Goal: Task Accomplishment & Management: Complete application form

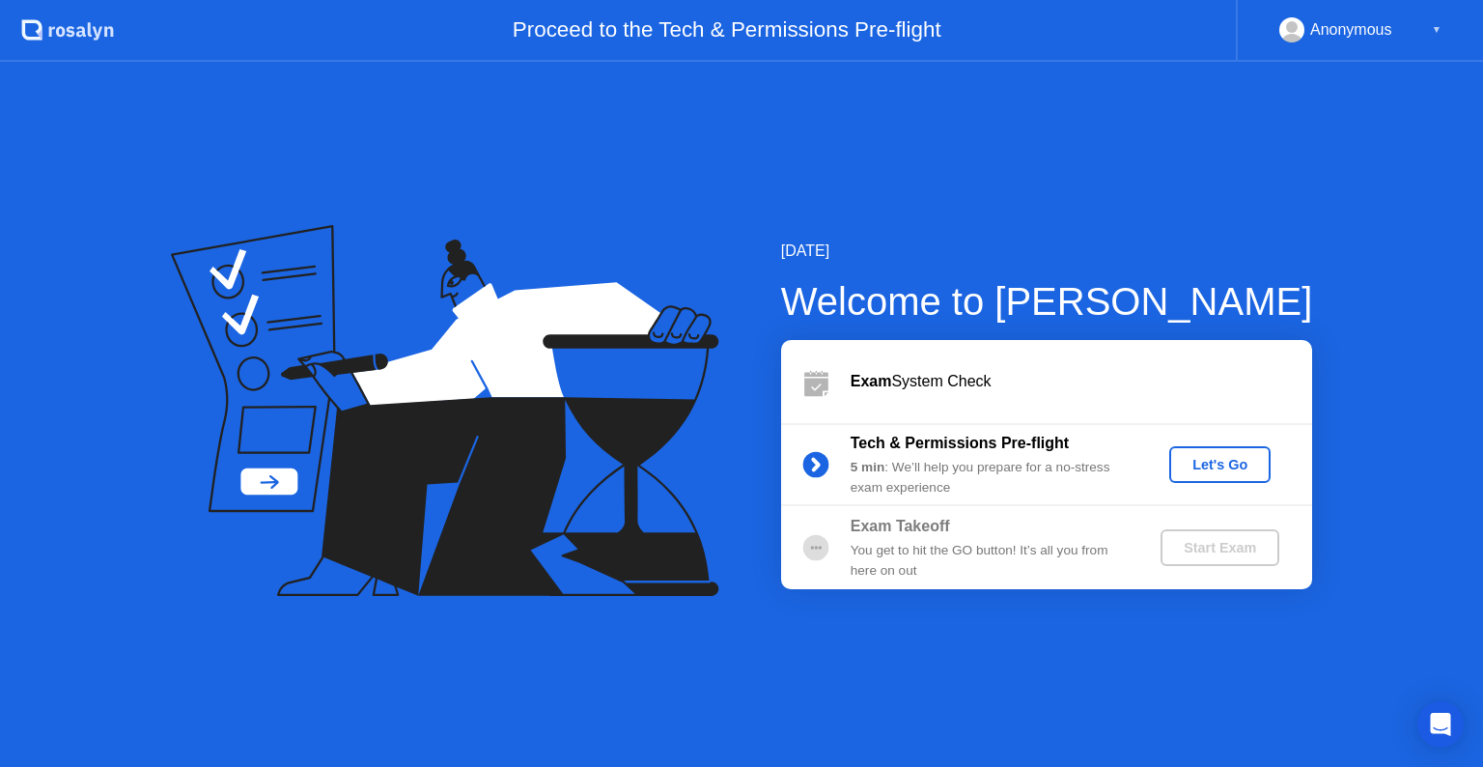
click at [1189, 466] on div "Let's Go" at bounding box center [1220, 464] width 86 height 15
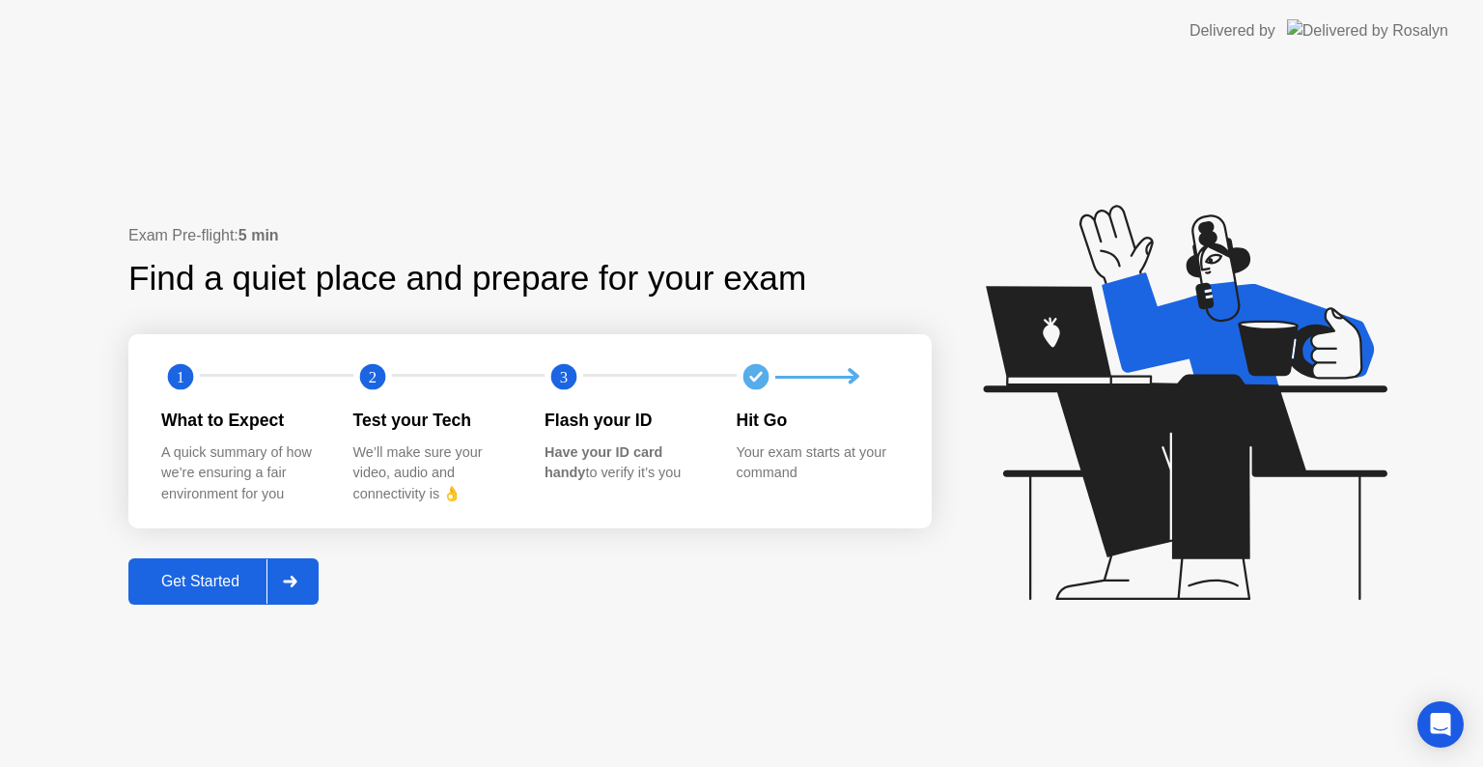
click at [240, 573] on div "Get Started" at bounding box center [200, 581] width 132 height 17
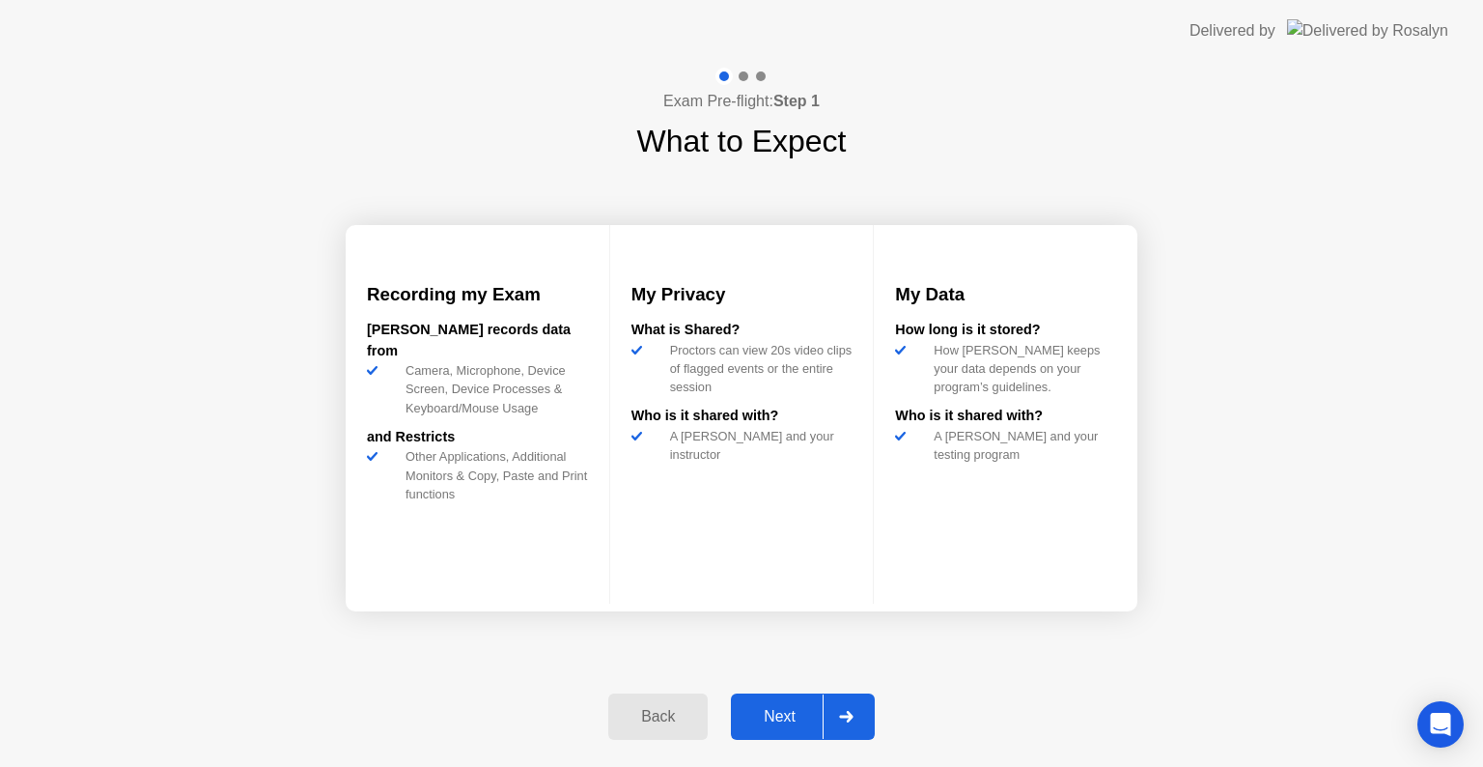
click at [783, 708] on div "Next" at bounding box center [780, 716] width 86 height 17
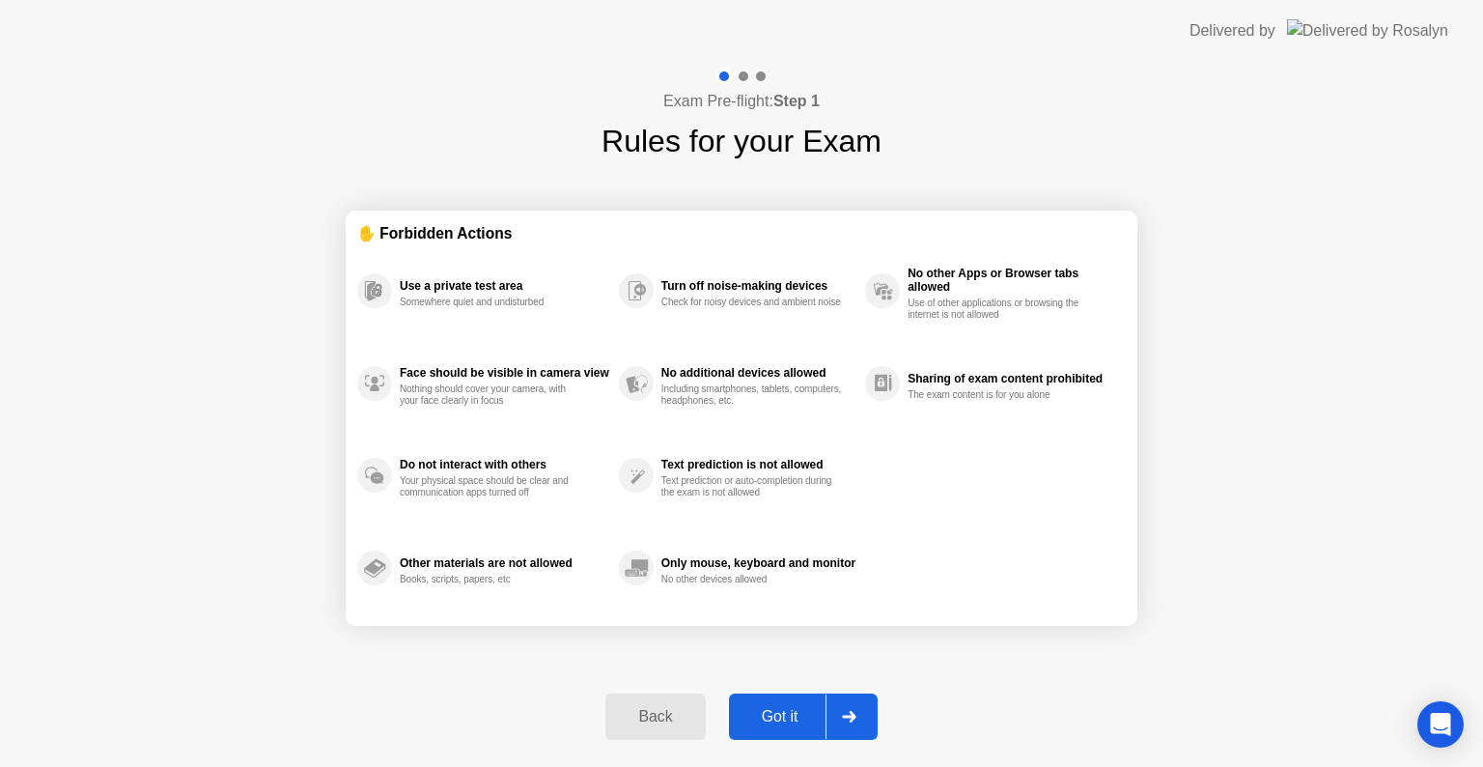
click at [783, 708] on div "Got it" at bounding box center [780, 716] width 91 height 17
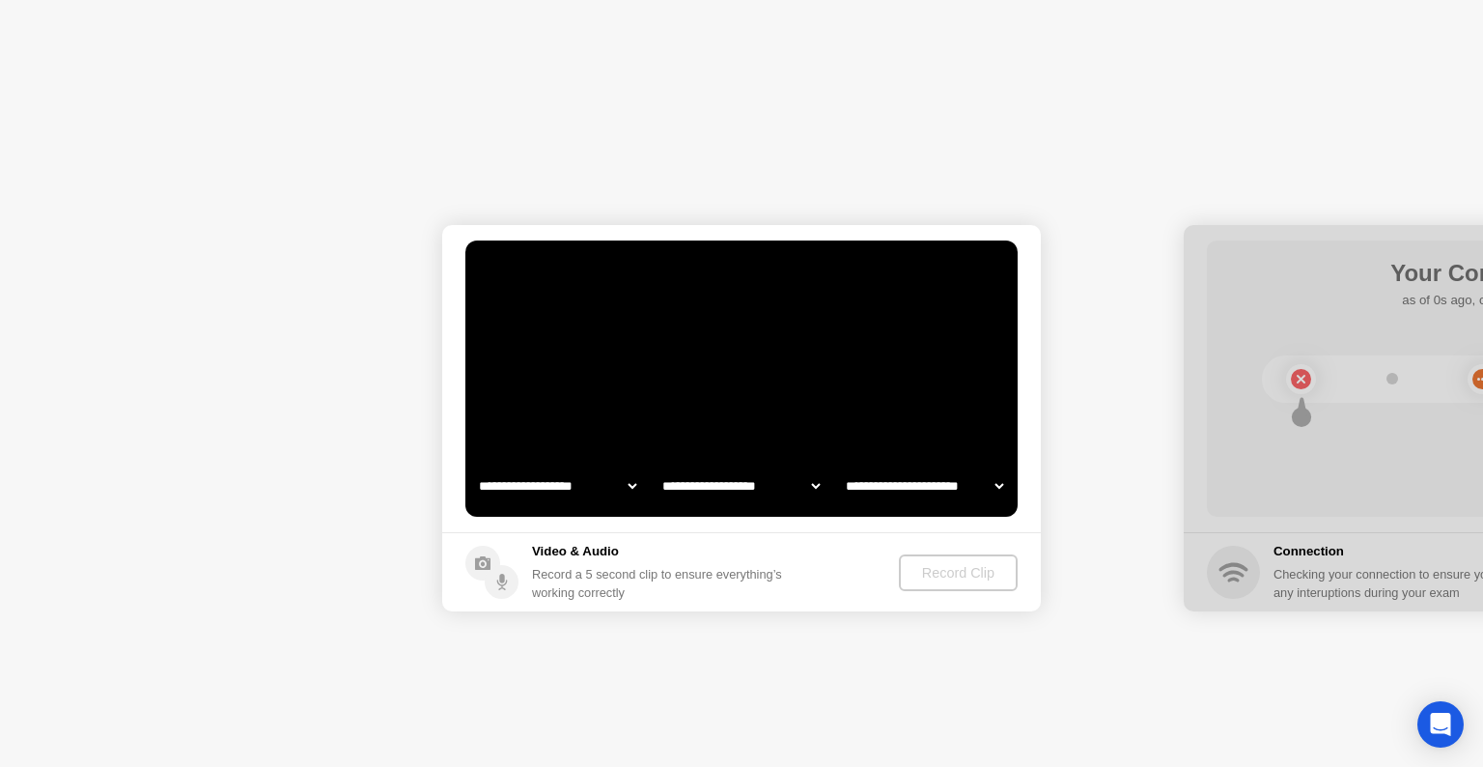
select select "**********"
select select "*******"
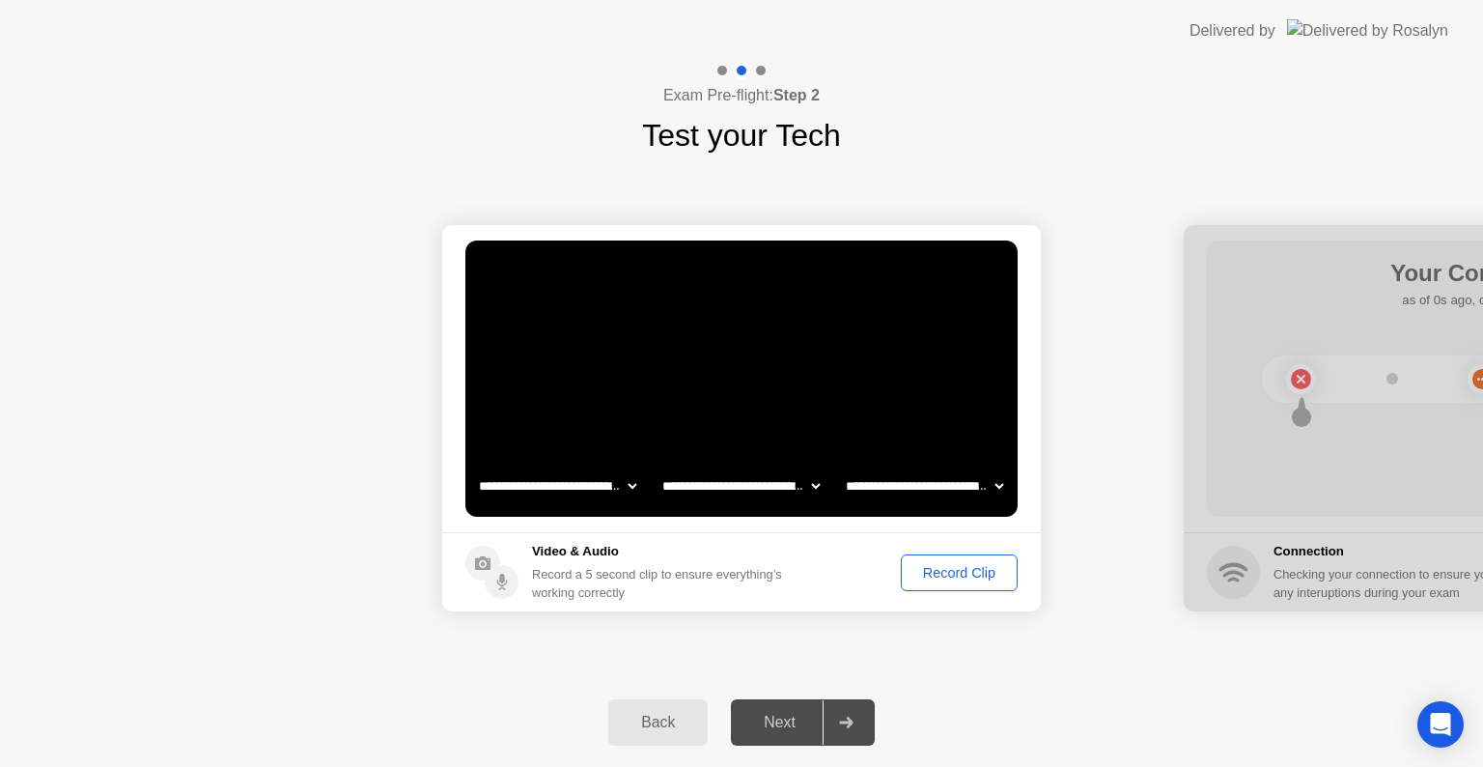
click at [939, 582] on button "Record Clip" at bounding box center [959, 572] width 117 height 37
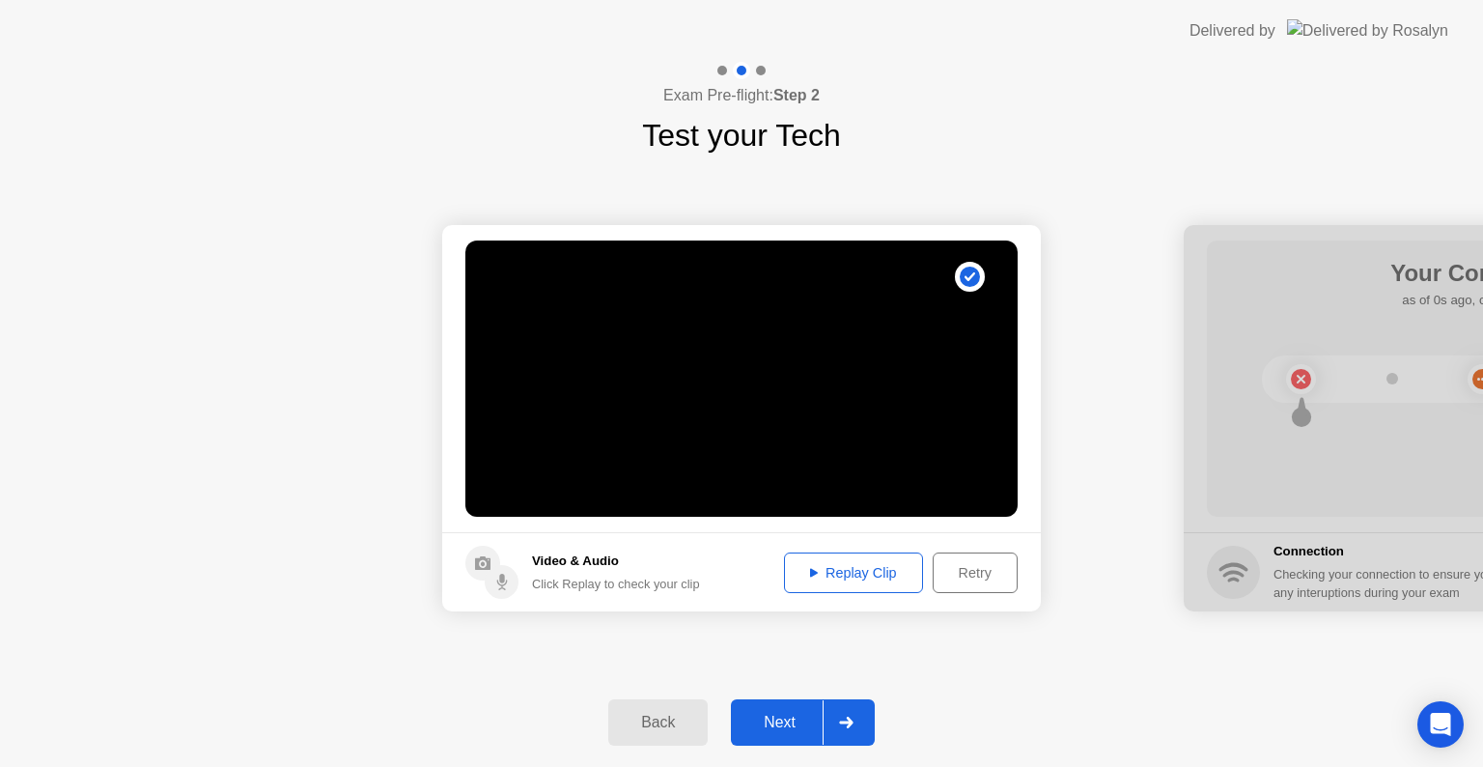
click at [830, 565] on div "Replay Clip" at bounding box center [854, 572] width 126 height 15
click at [954, 568] on div "Retry" at bounding box center [975, 572] width 71 height 15
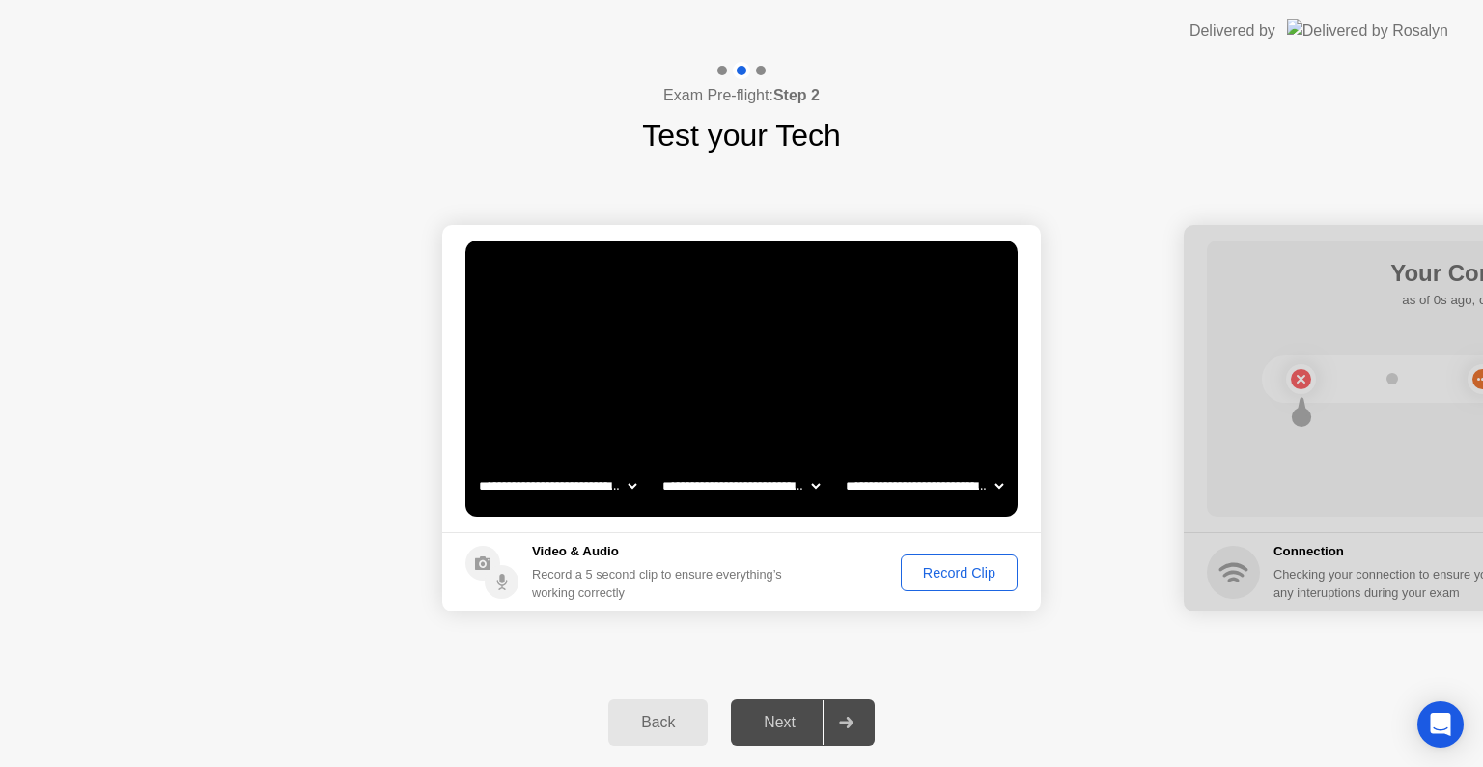
click at [954, 568] on div "Record Clip" at bounding box center [959, 572] width 103 height 15
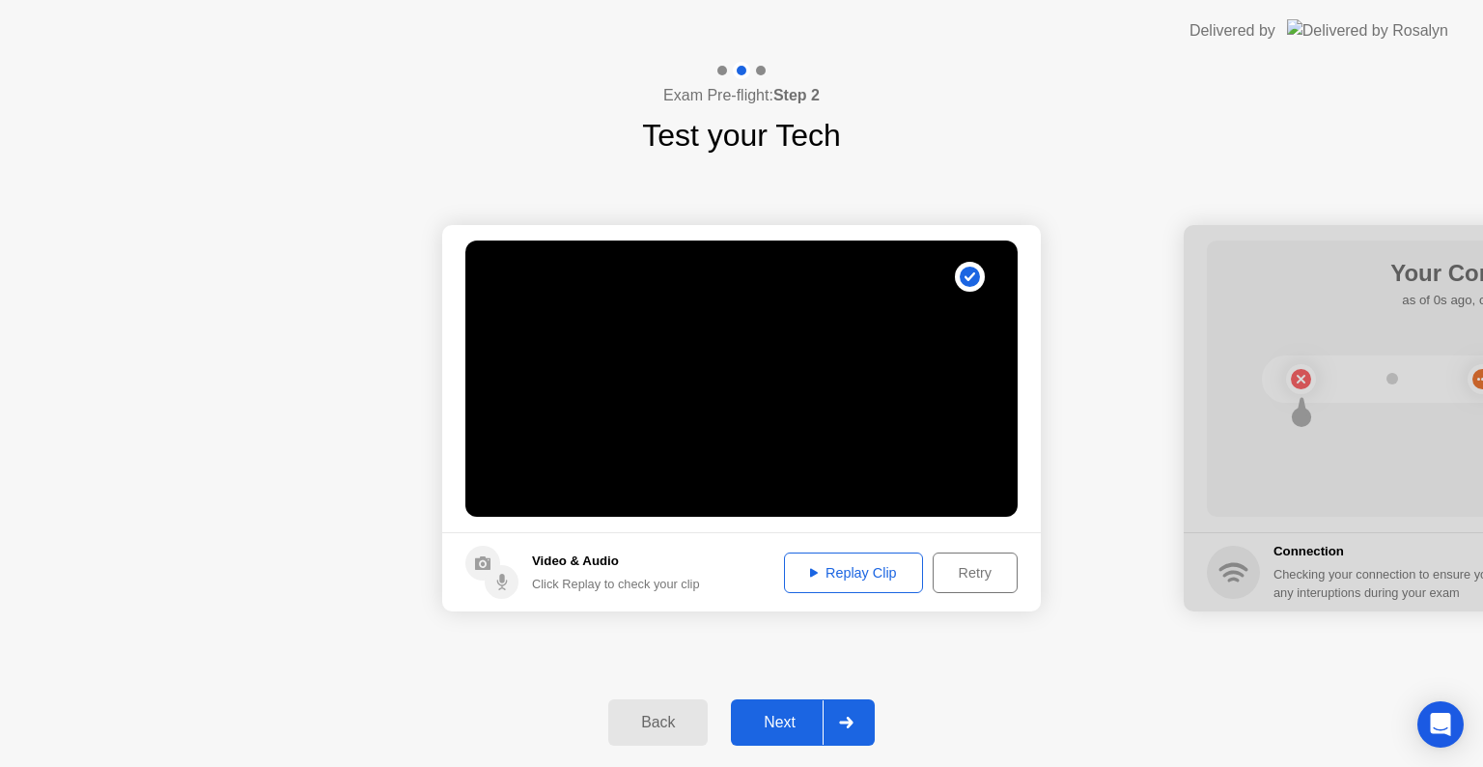
click at [954, 568] on div "Retry" at bounding box center [975, 572] width 71 height 15
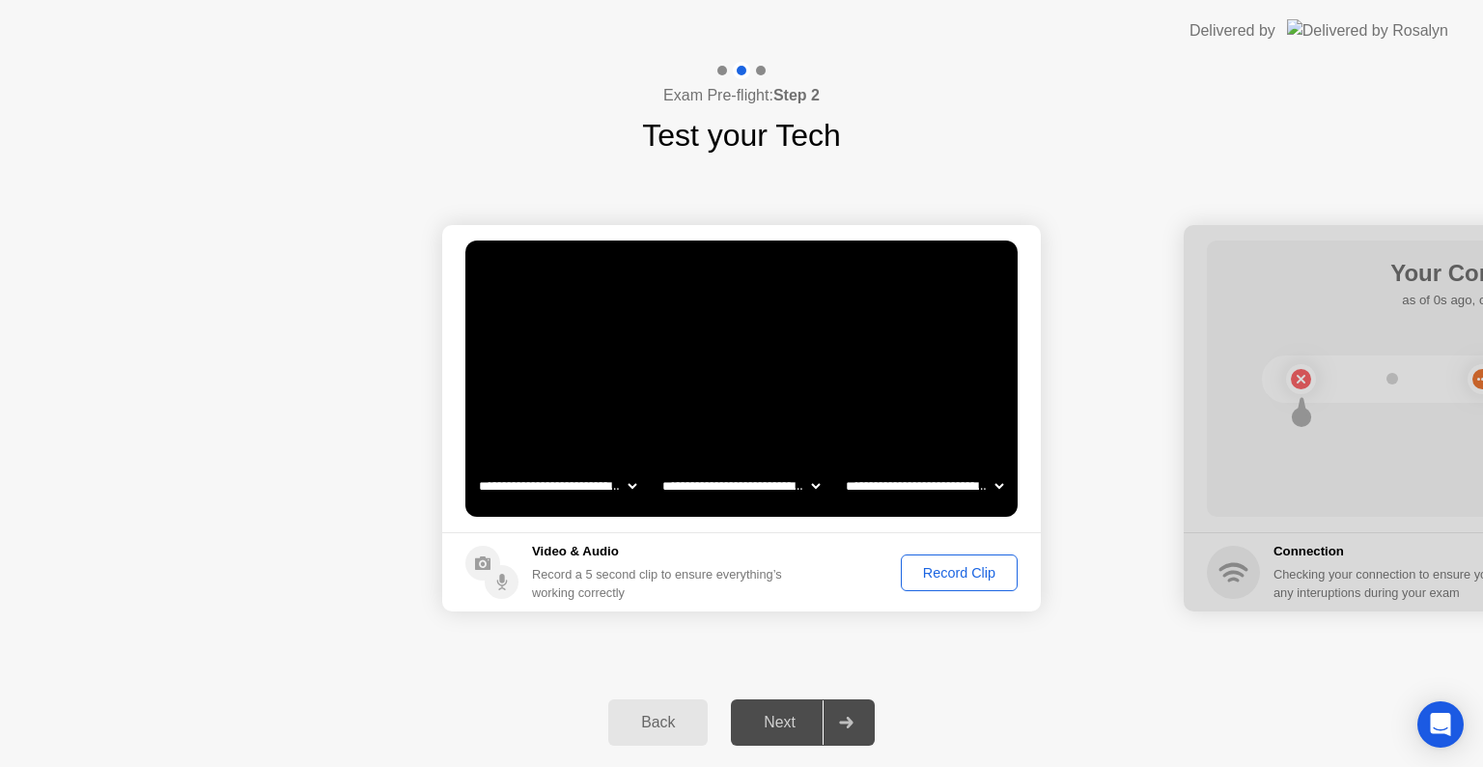
click at [954, 568] on div "Record Clip" at bounding box center [959, 572] width 103 height 15
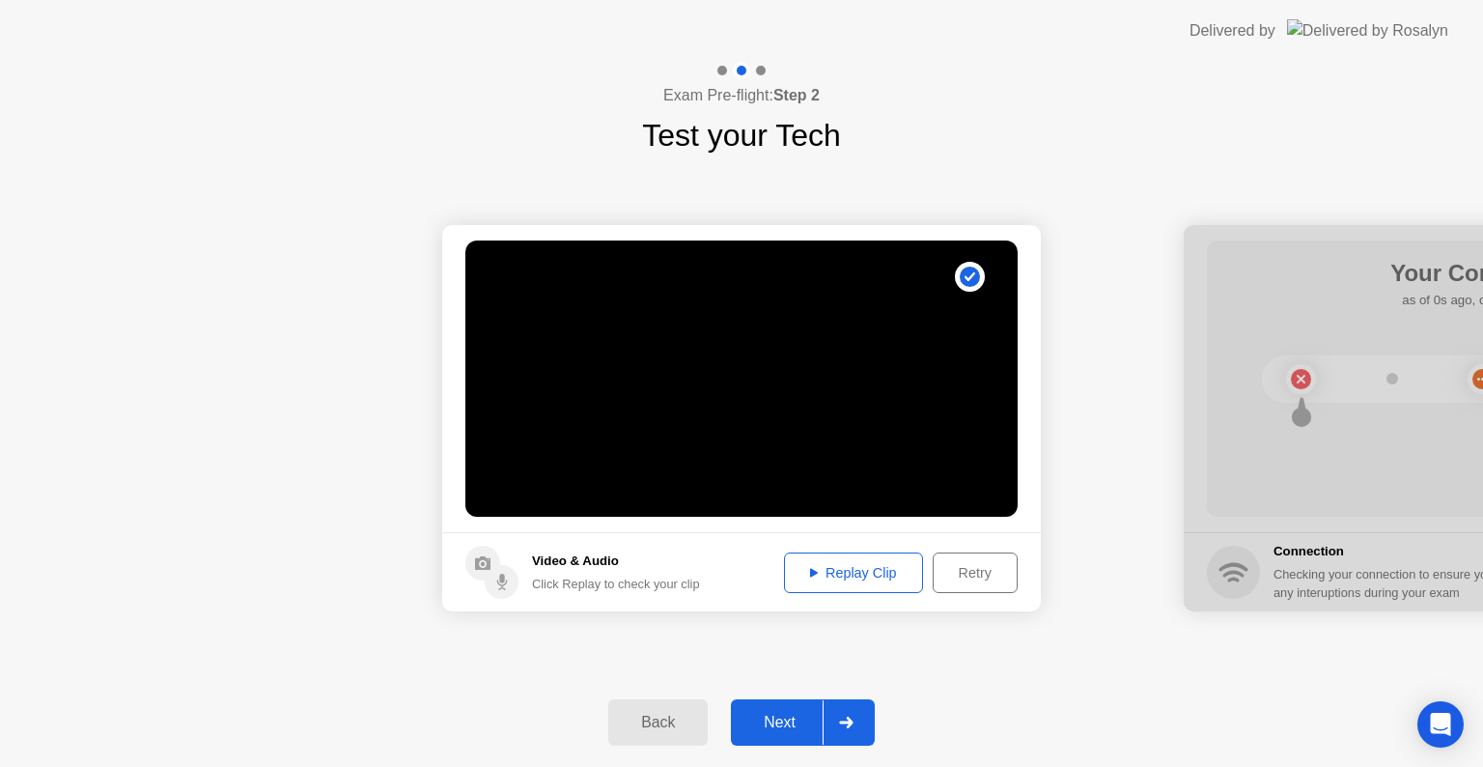
click at [968, 576] on div "Retry" at bounding box center [975, 572] width 71 height 15
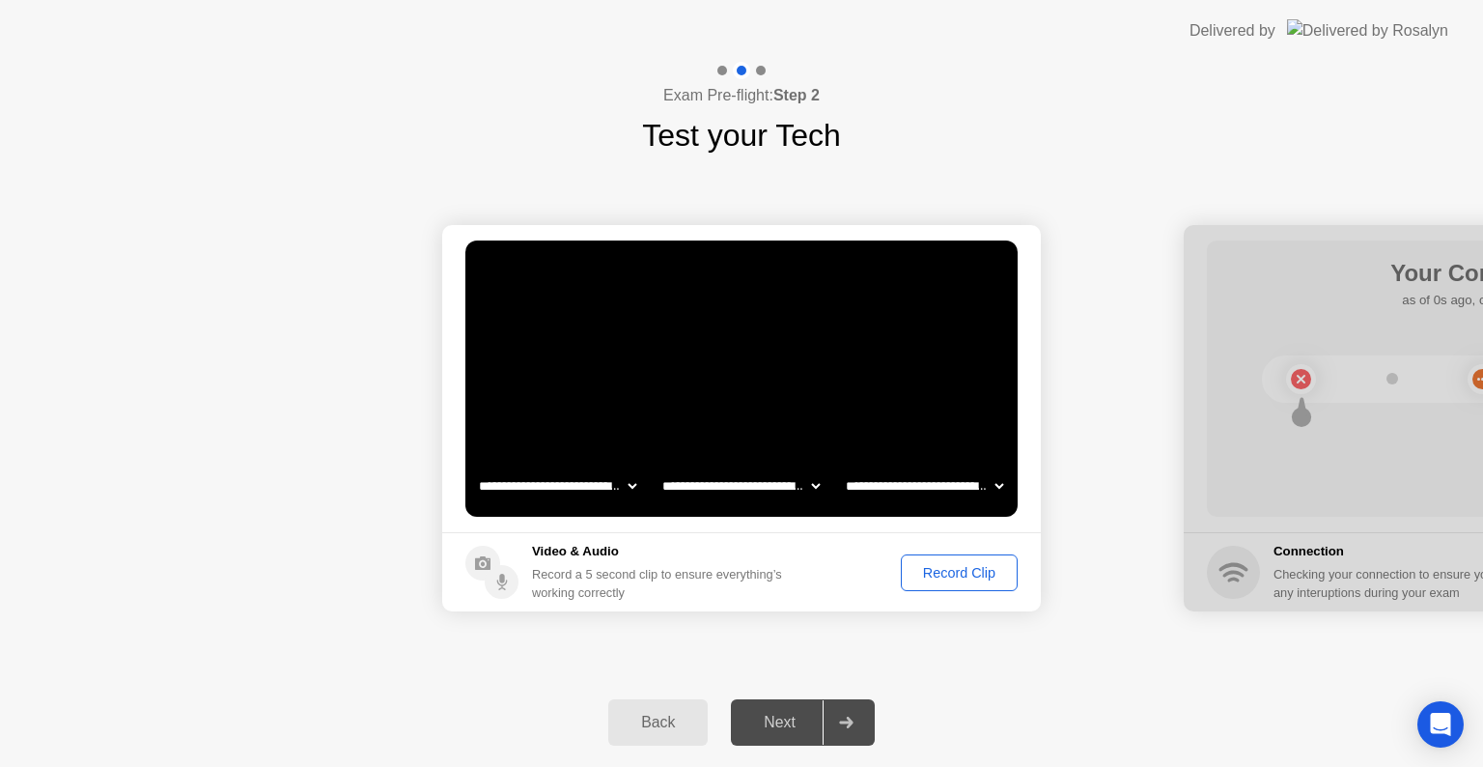
click at [958, 571] on div "Record Clip" at bounding box center [959, 572] width 103 height 15
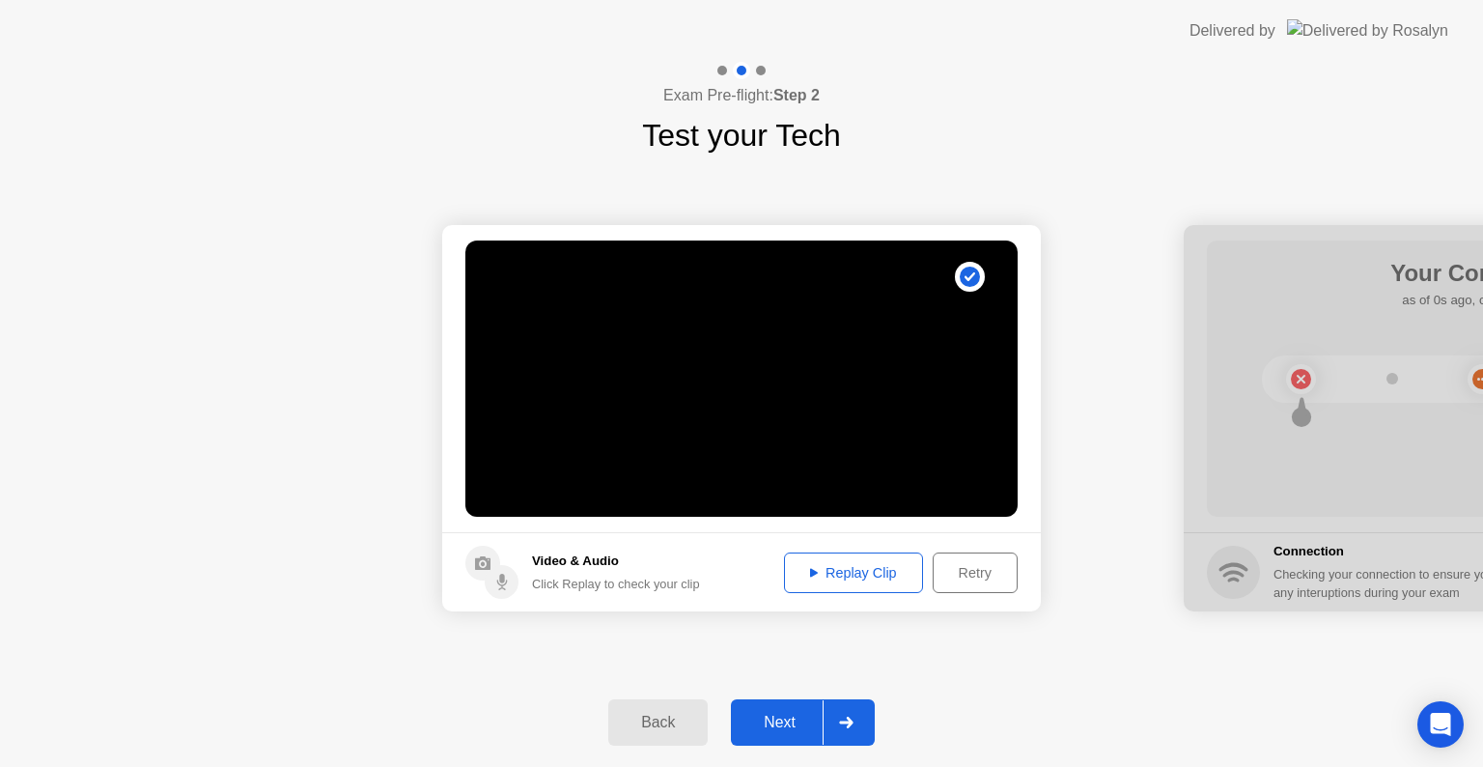
click at [958, 571] on div "Retry" at bounding box center [975, 572] width 71 height 15
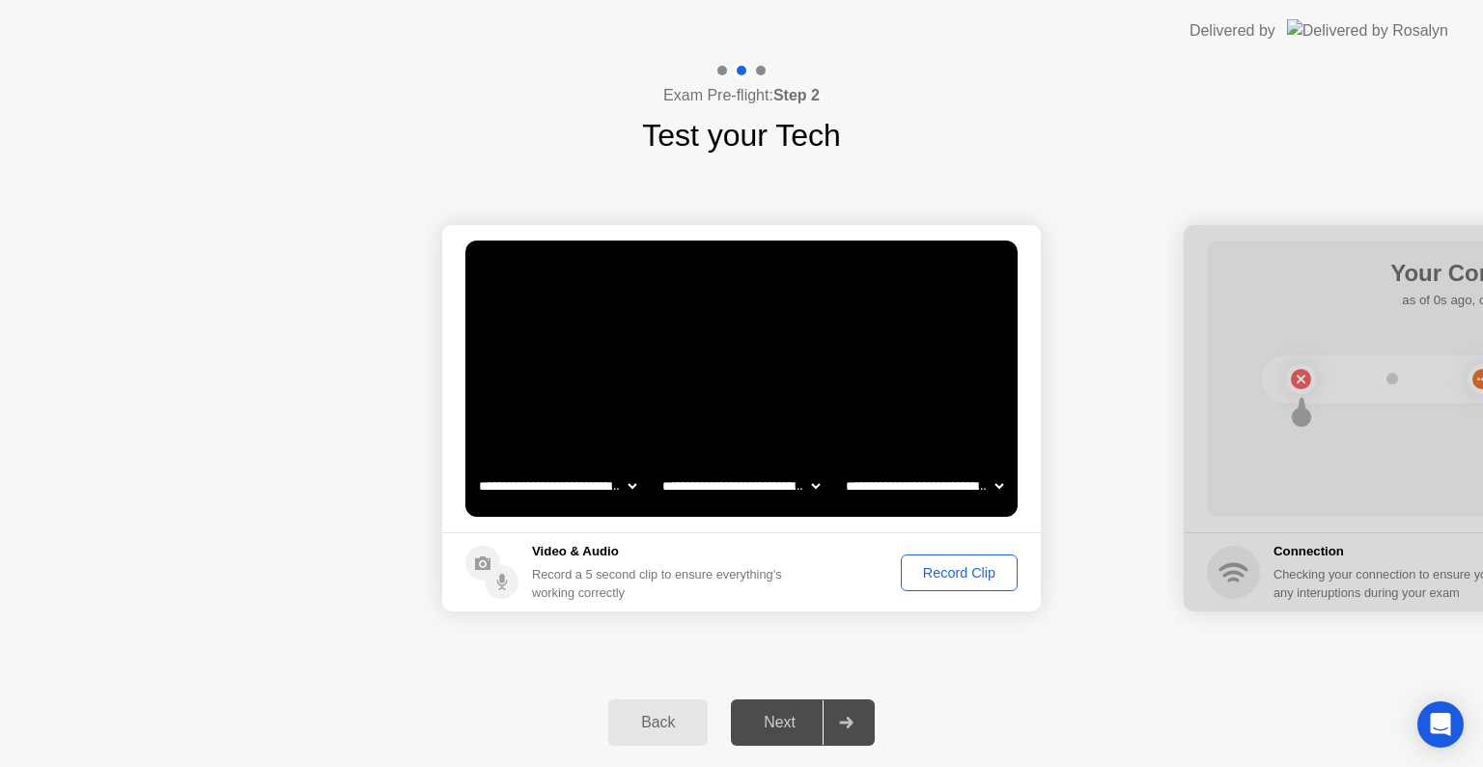
click at [952, 565] on div "Record Clip" at bounding box center [959, 572] width 103 height 15
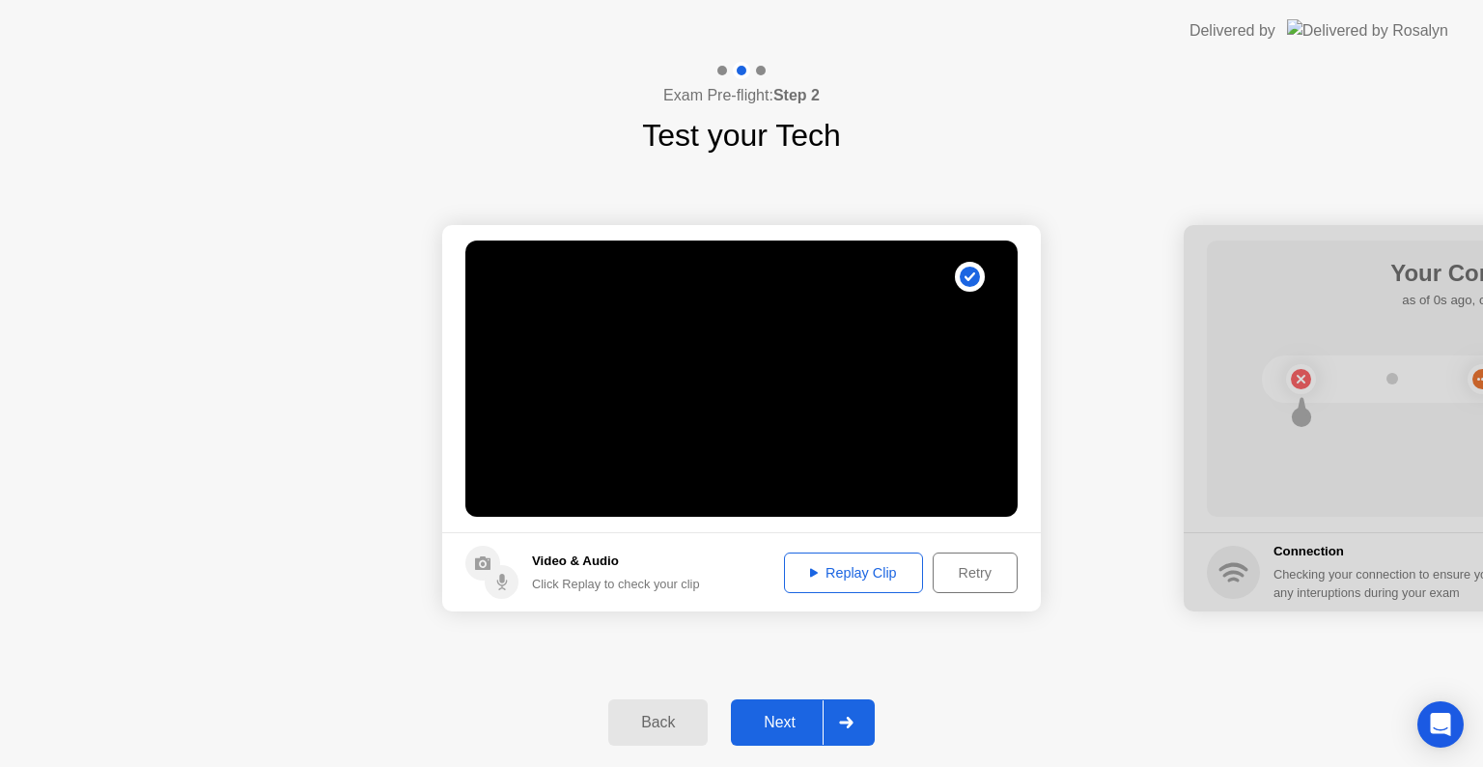
click at [812, 565] on div "Replay Clip" at bounding box center [854, 572] width 126 height 15
click at [969, 574] on div "Retry" at bounding box center [975, 572] width 71 height 15
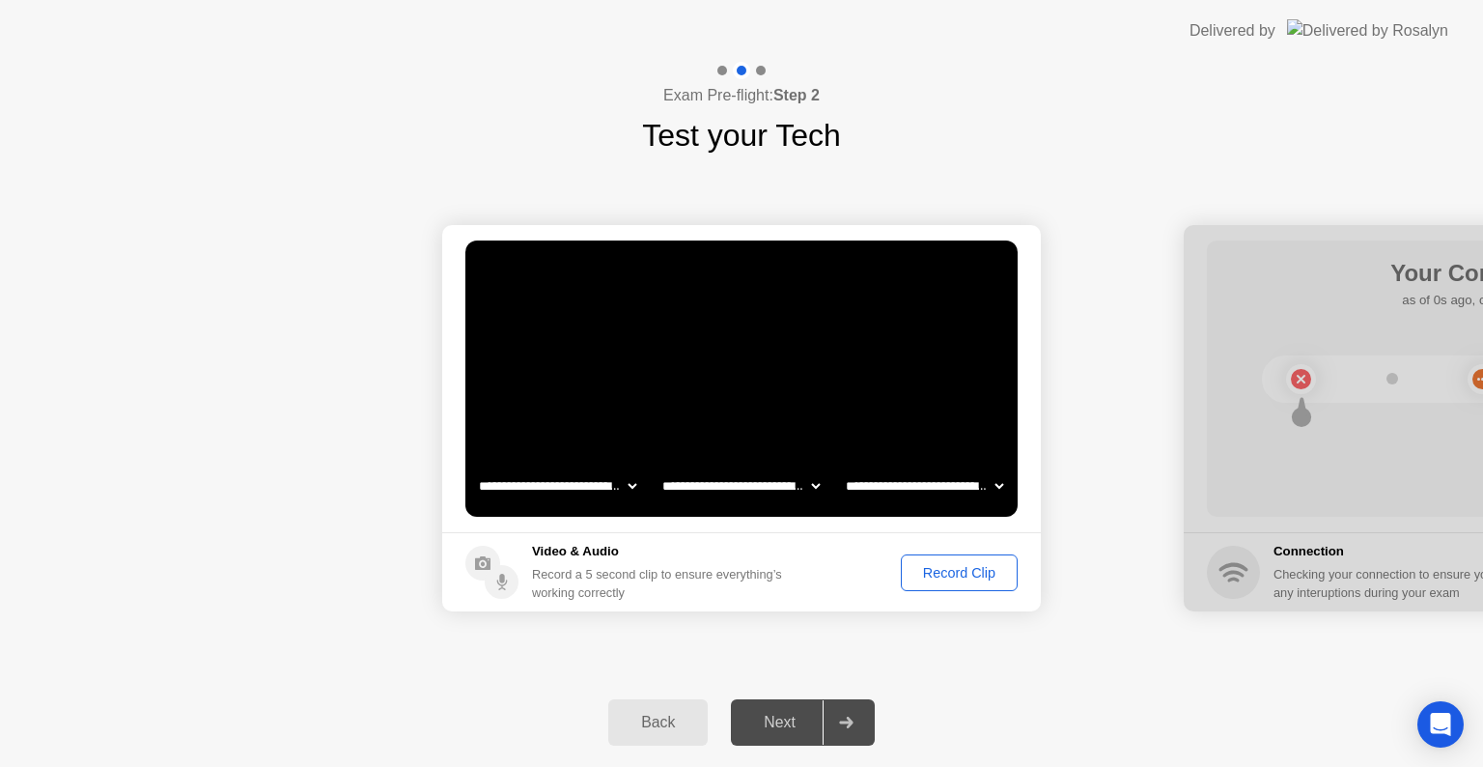
click at [949, 575] on div "Record Clip" at bounding box center [959, 572] width 103 height 15
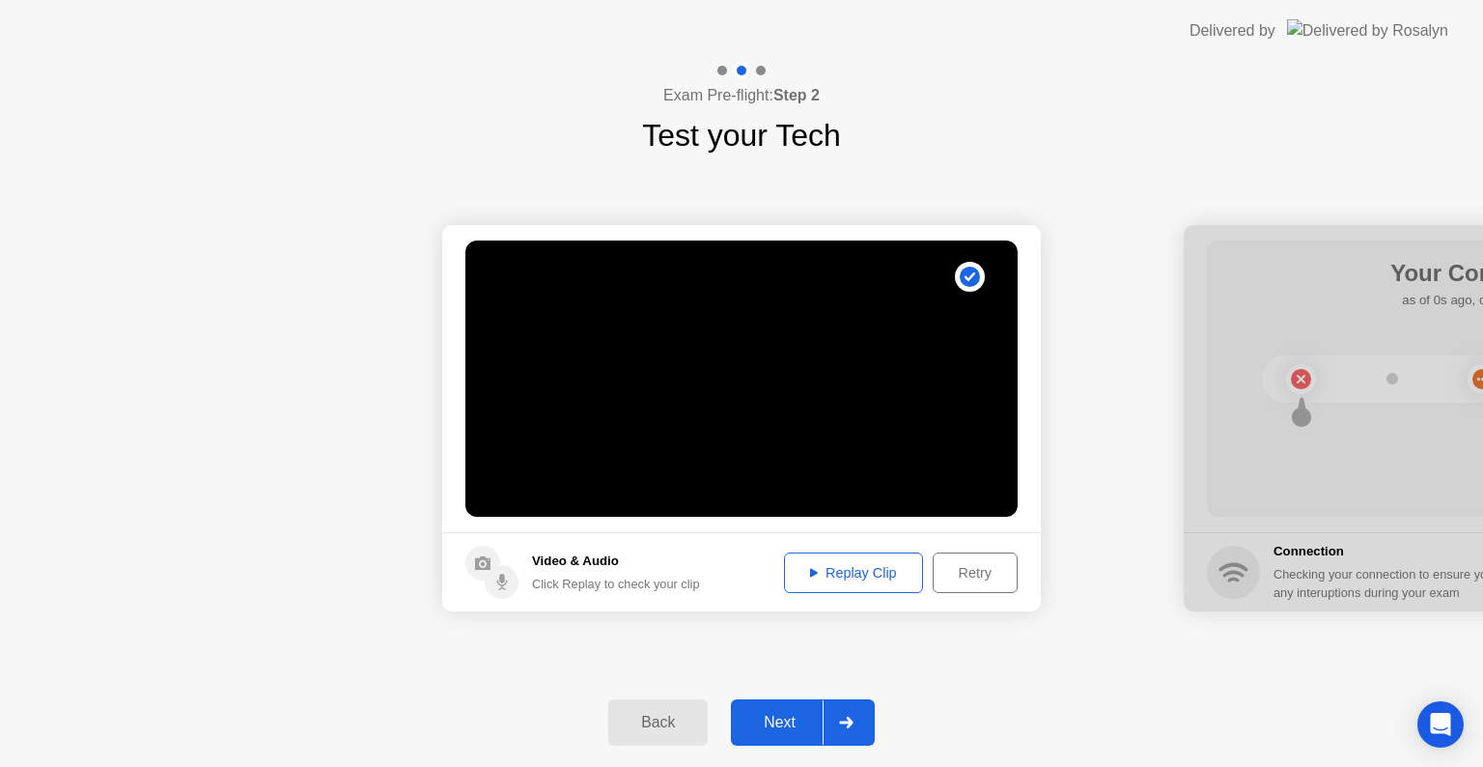
click at [847, 569] on div "Replay Clip" at bounding box center [854, 572] width 126 height 15
click at [796, 719] on div "Next" at bounding box center [780, 722] width 86 height 17
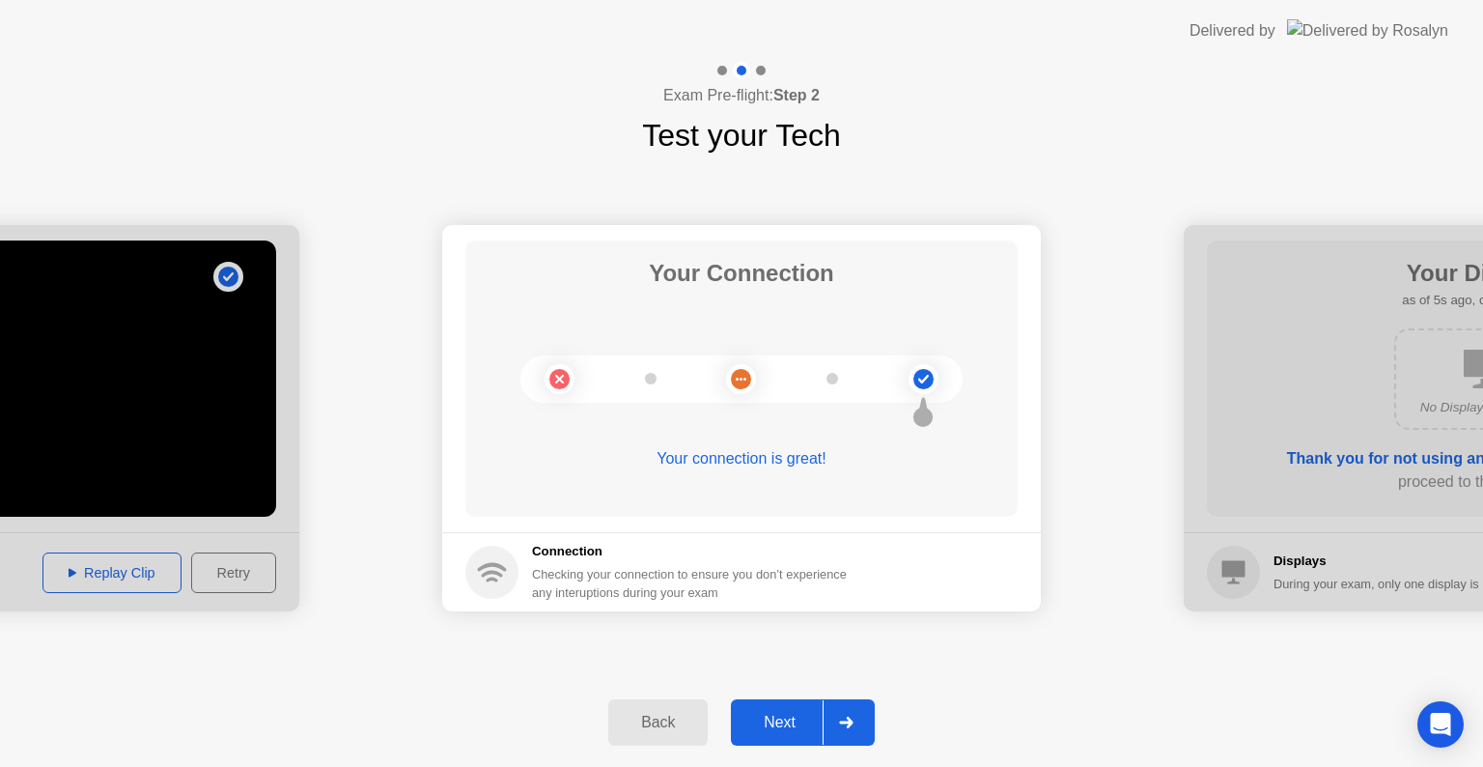
click at [796, 719] on div "Next" at bounding box center [780, 722] width 86 height 17
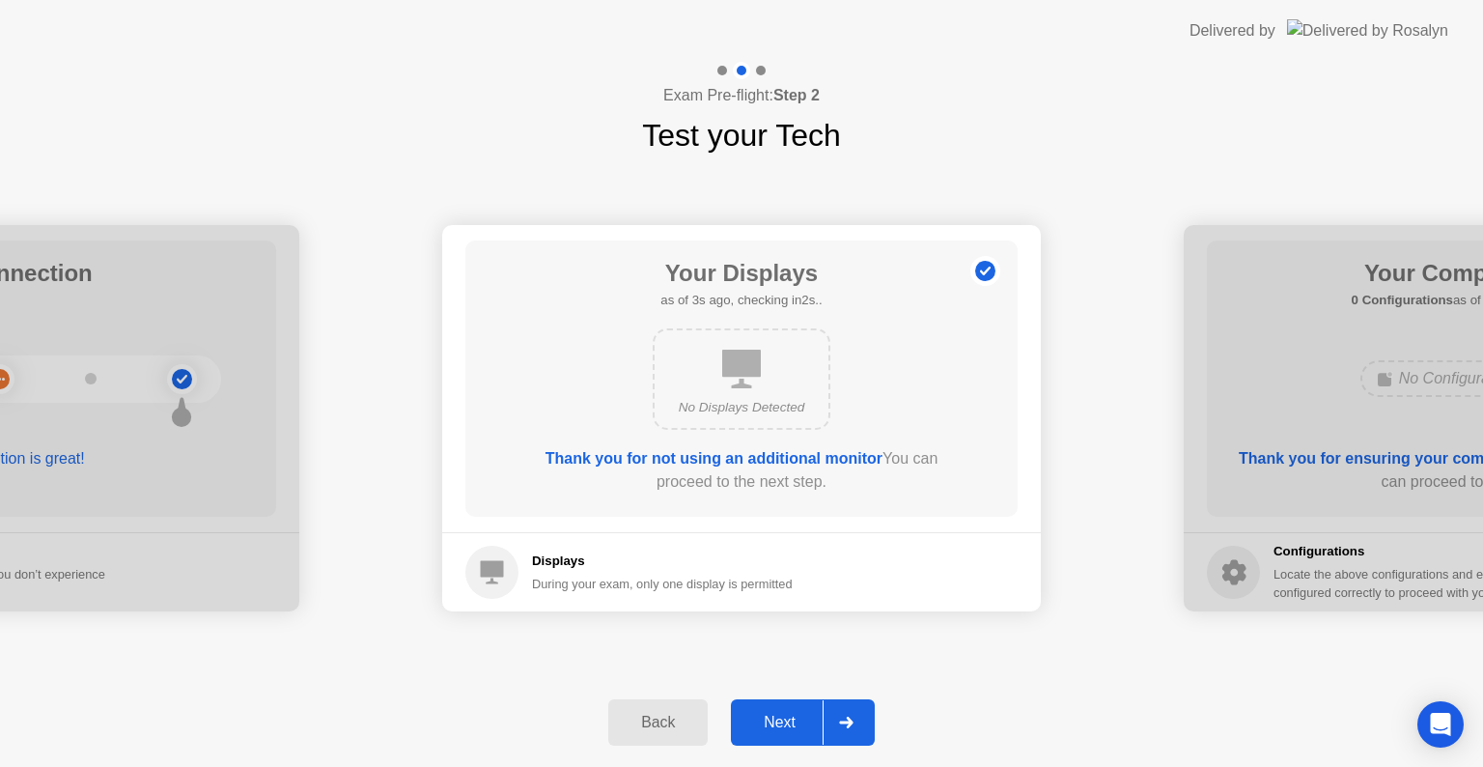
click at [802, 720] on div "Next" at bounding box center [780, 722] width 86 height 17
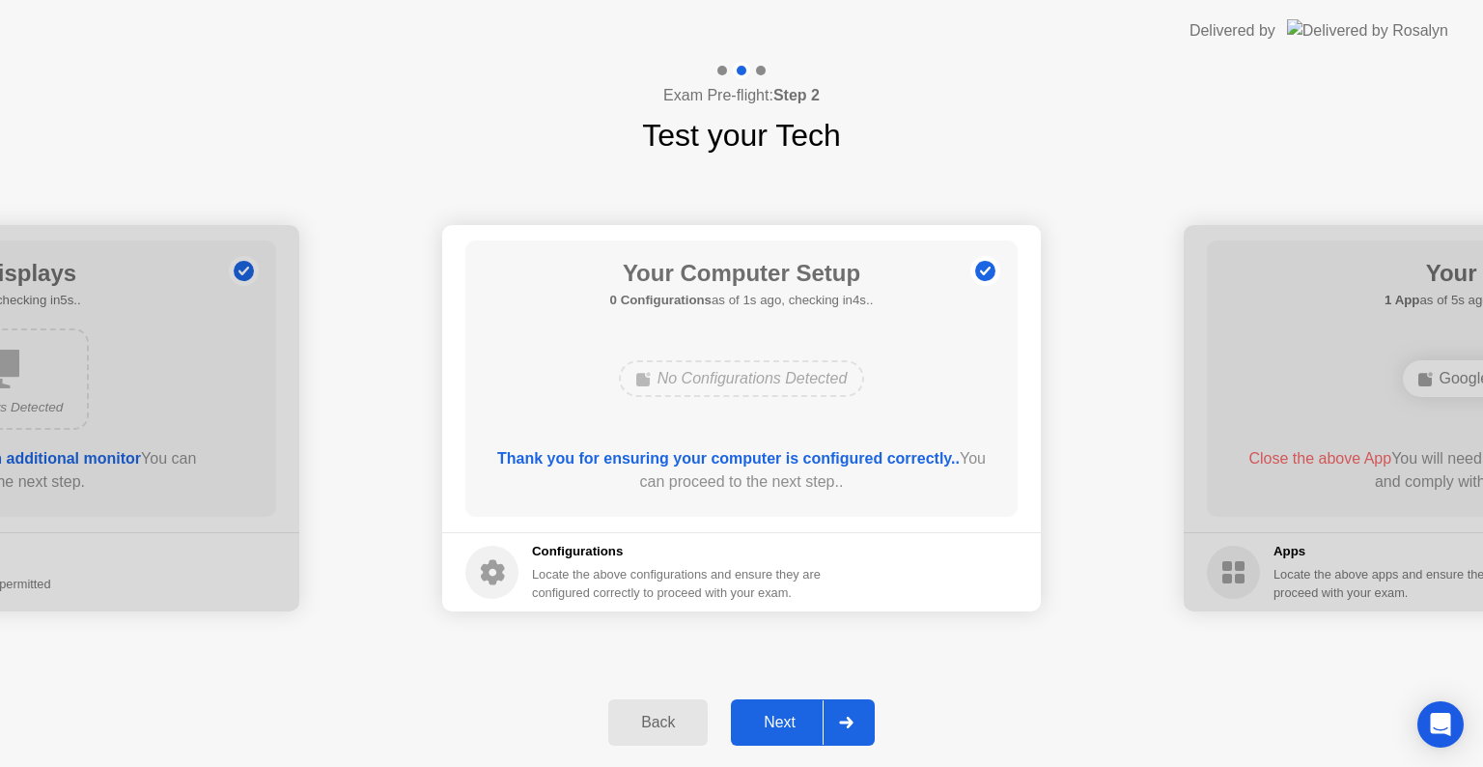
click at [807, 725] on div "Next" at bounding box center [780, 722] width 86 height 17
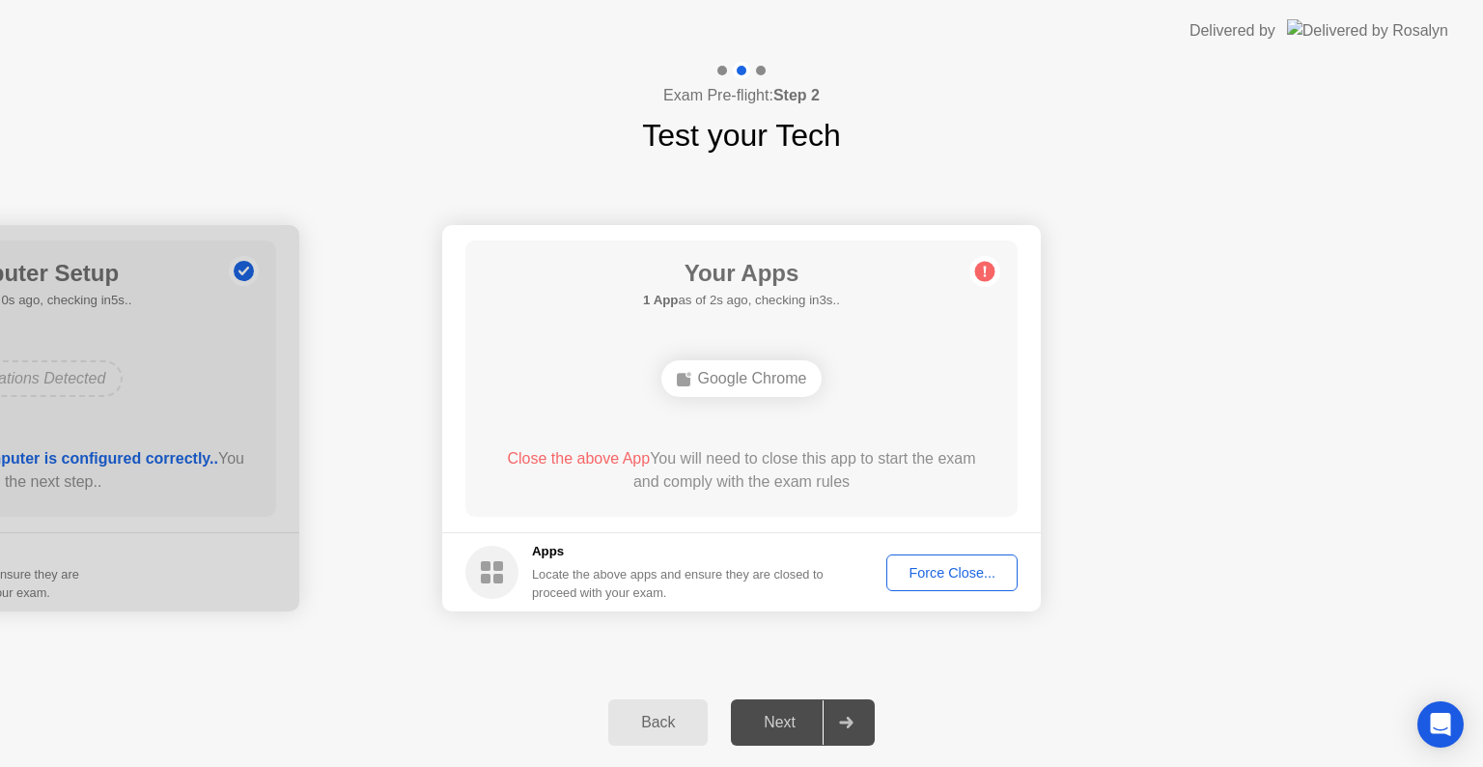
click at [916, 567] on div "Force Close..." at bounding box center [952, 572] width 118 height 15
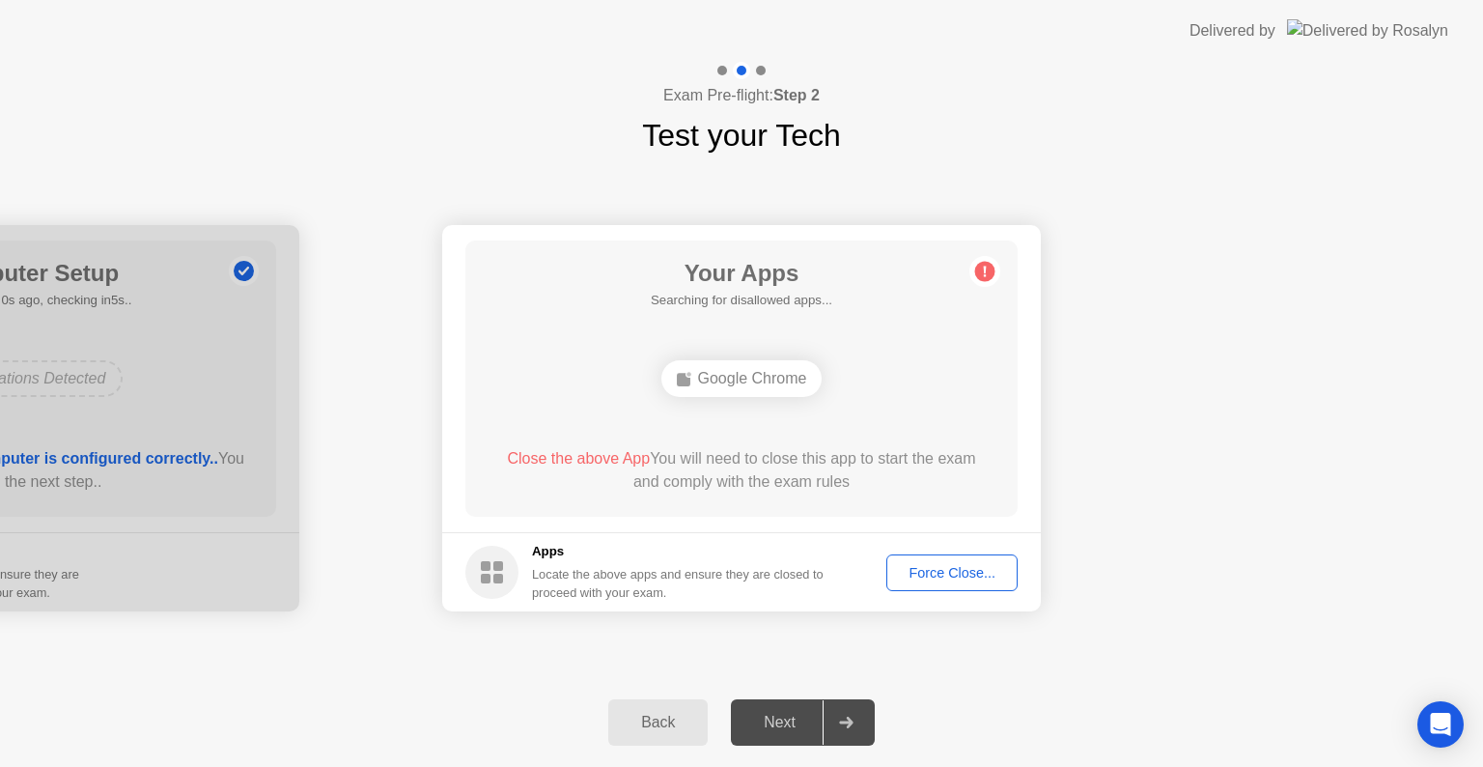
click at [783, 515] on div "Your Apps Searching for disallowed apps... Google Chrome Close the above App Yo…" at bounding box center [742, 378] width 552 height 276
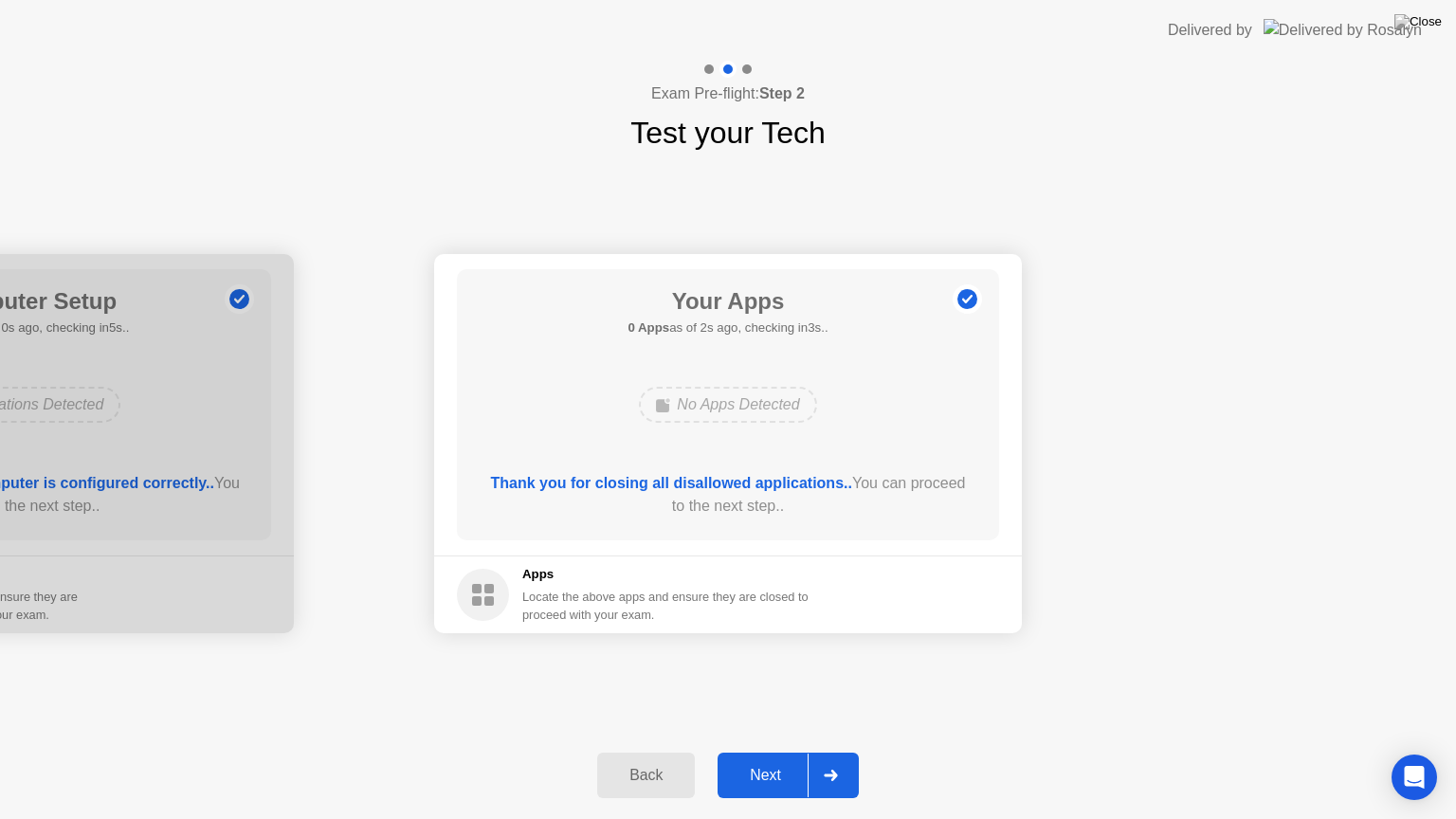
click at [758, 752] on div "Next" at bounding box center [766, 775] width 84 height 17
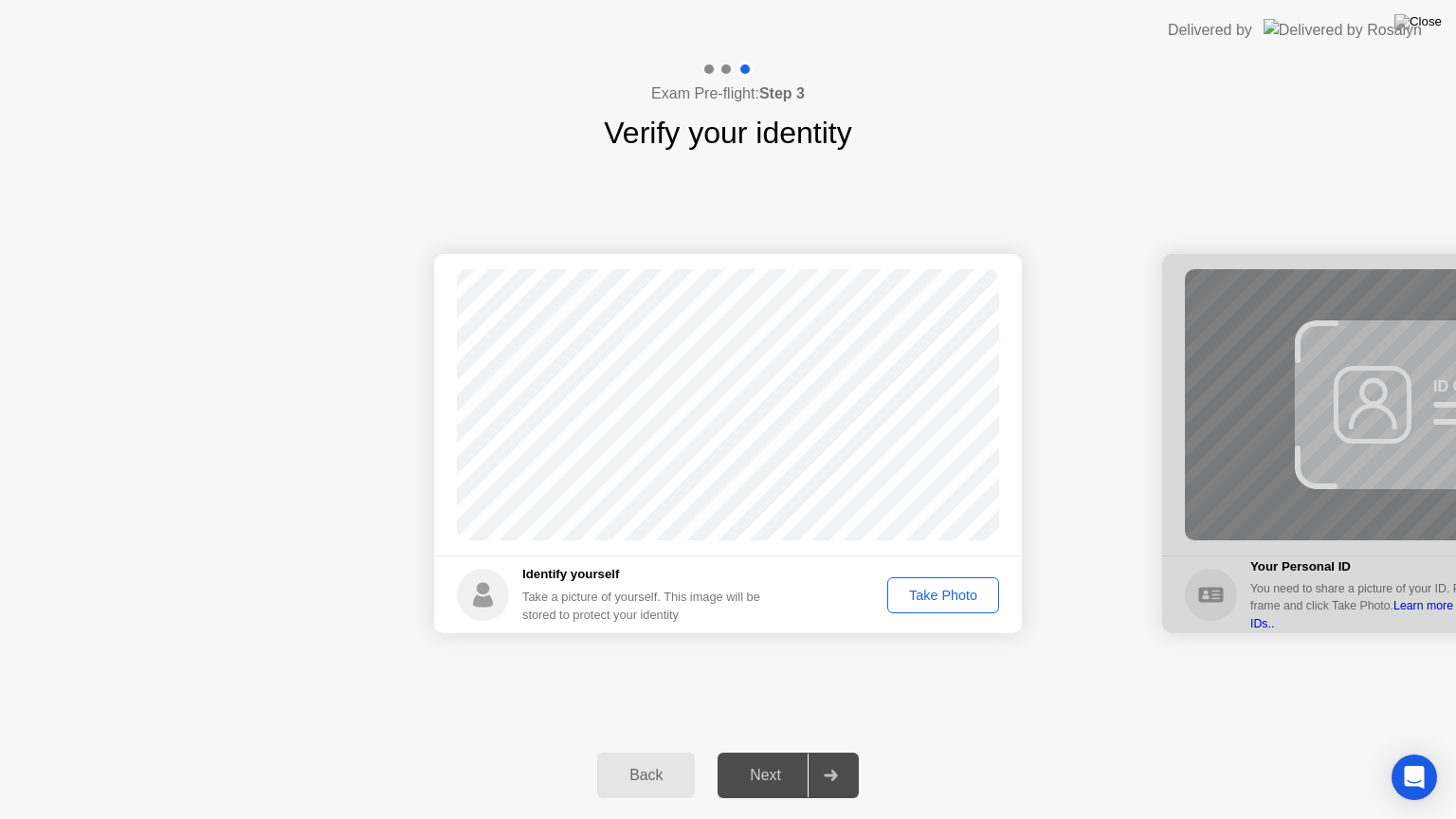
click at [936, 607] on button "Take Photo" at bounding box center [944, 595] width 112 height 36
click at [936, 607] on button "Retake" at bounding box center [955, 595] width 87 height 36
click at [936, 607] on button "Take Photo" at bounding box center [944, 595] width 112 height 36
click at [938, 608] on button "Retake" at bounding box center [955, 595] width 87 height 36
click at [938, 608] on button "Take Photo" at bounding box center [944, 595] width 112 height 36
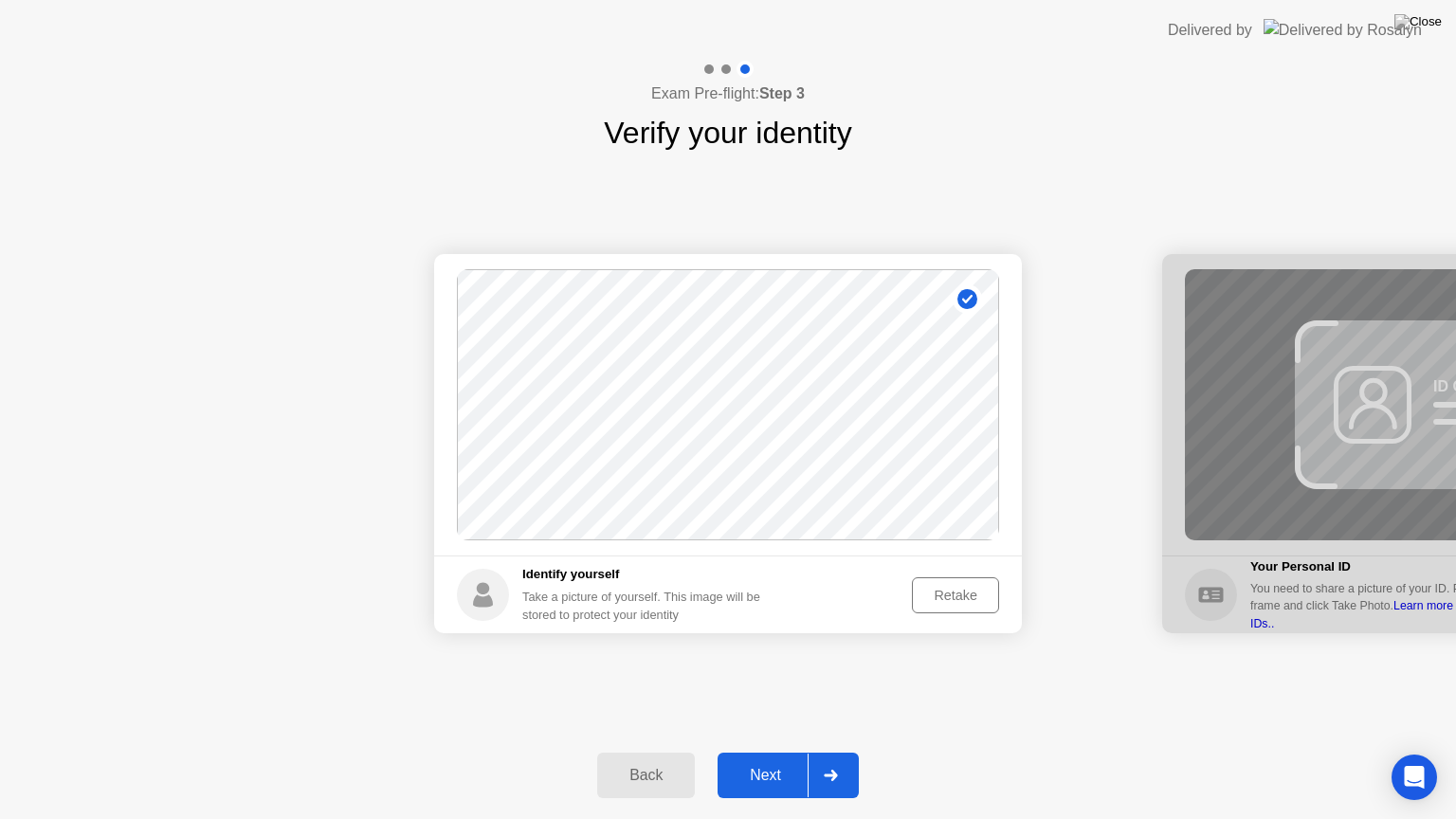
click at [938, 608] on button "Retake" at bounding box center [955, 595] width 87 height 36
click at [938, 608] on button "Take Photo" at bounding box center [944, 595] width 112 height 36
click at [943, 611] on button "Retake" at bounding box center [955, 595] width 87 height 36
click at [943, 603] on div "Take Photo" at bounding box center [944, 595] width 98 height 15
click at [942, 603] on div "Retake" at bounding box center [955, 595] width 74 height 15
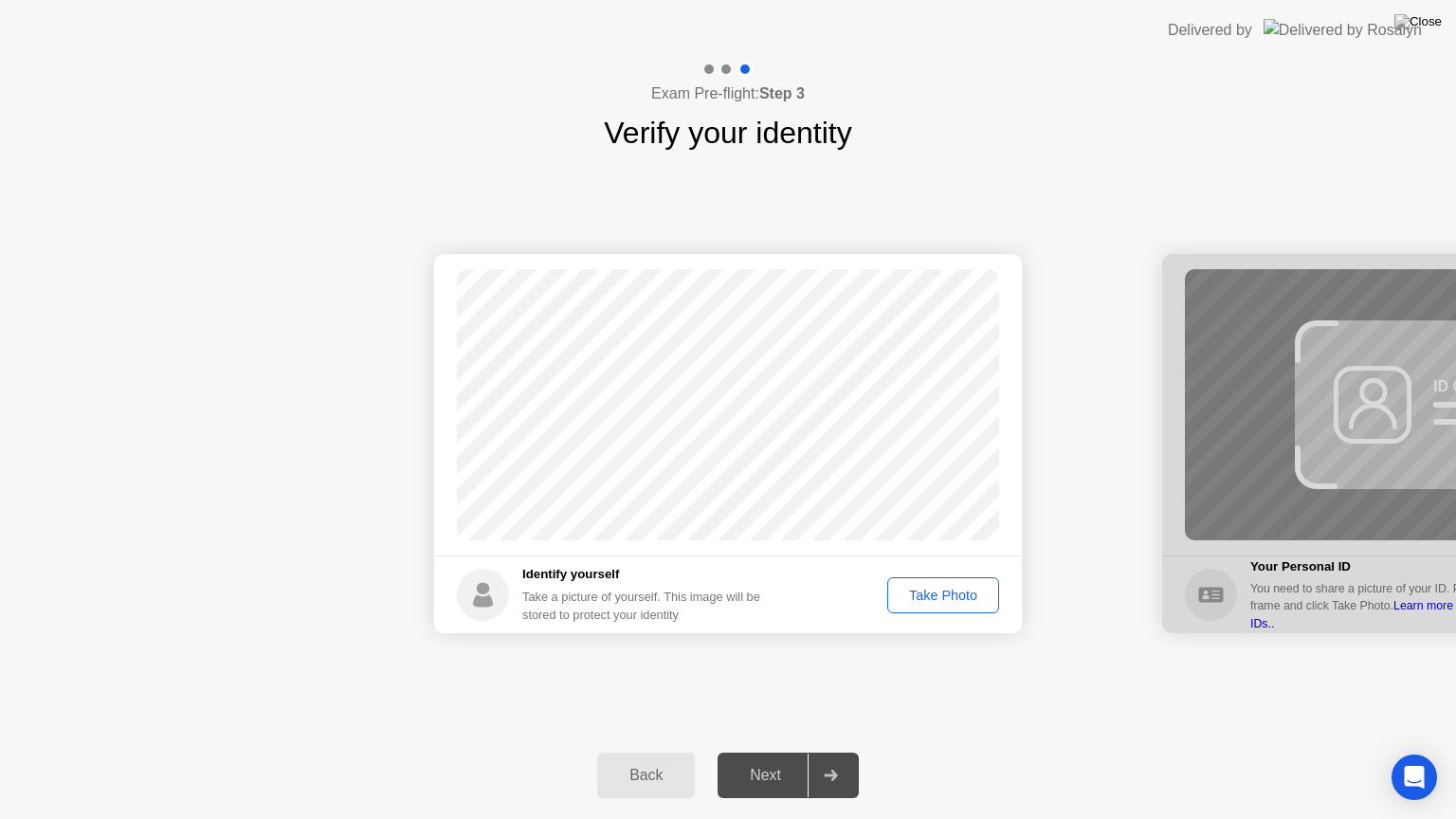
click at [942, 603] on div "Take Photo" at bounding box center [944, 595] width 98 height 15
click at [942, 603] on div "Retake" at bounding box center [955, 595] width 74 height 15
click at [948, 603] on div "Take Photo" at bounding box center [944, 595] width 98 height 15
click at [785, 752] on div "Next" at bounding box center [766, 775] width 84 height 17
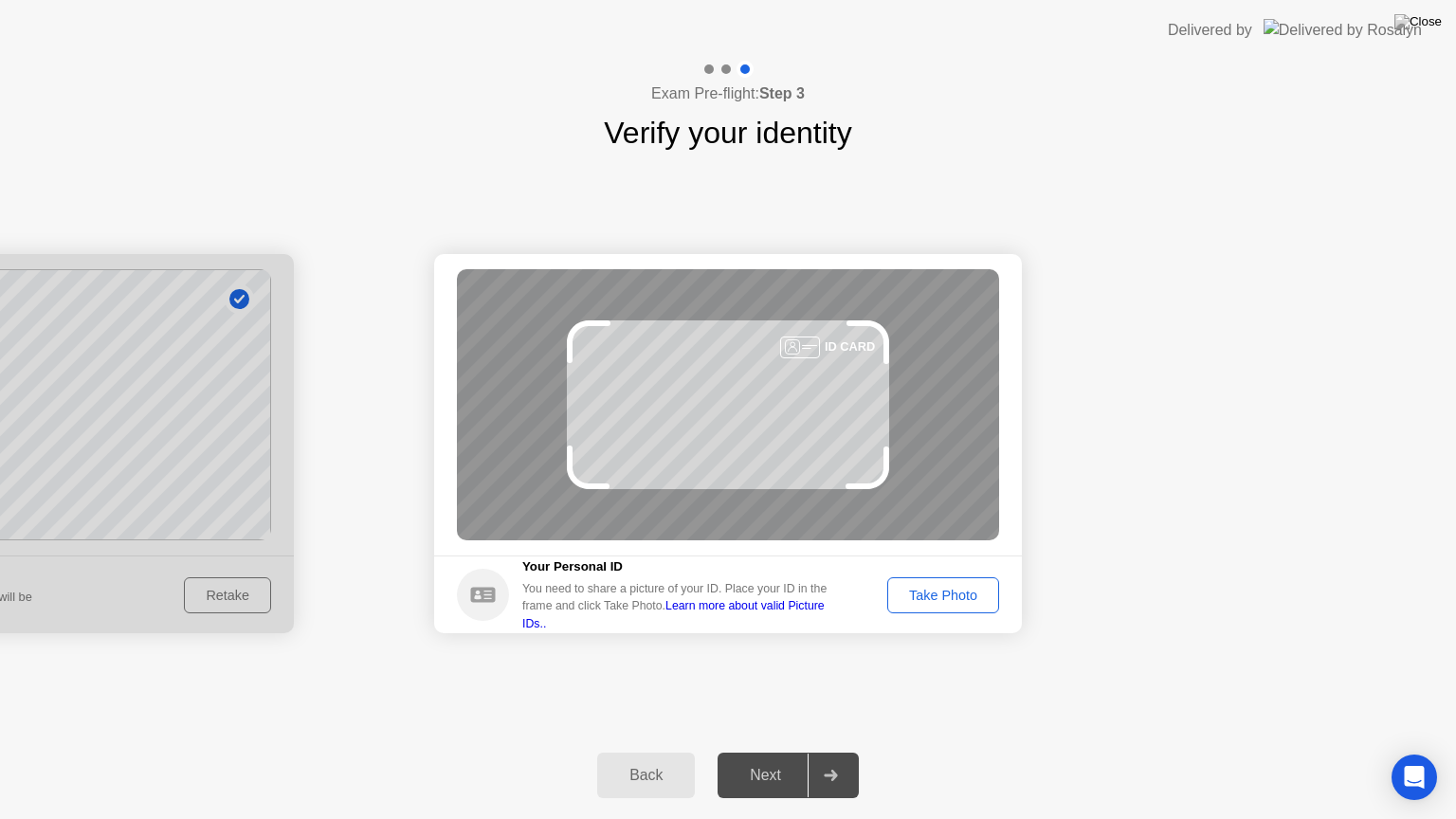
click at [780, 752] on div "Next" at bounding box center [766, 775] width 84 height 17
click at [967, 599] on div "Take Photo" at bounding box center [944, 595] width 98 height 15
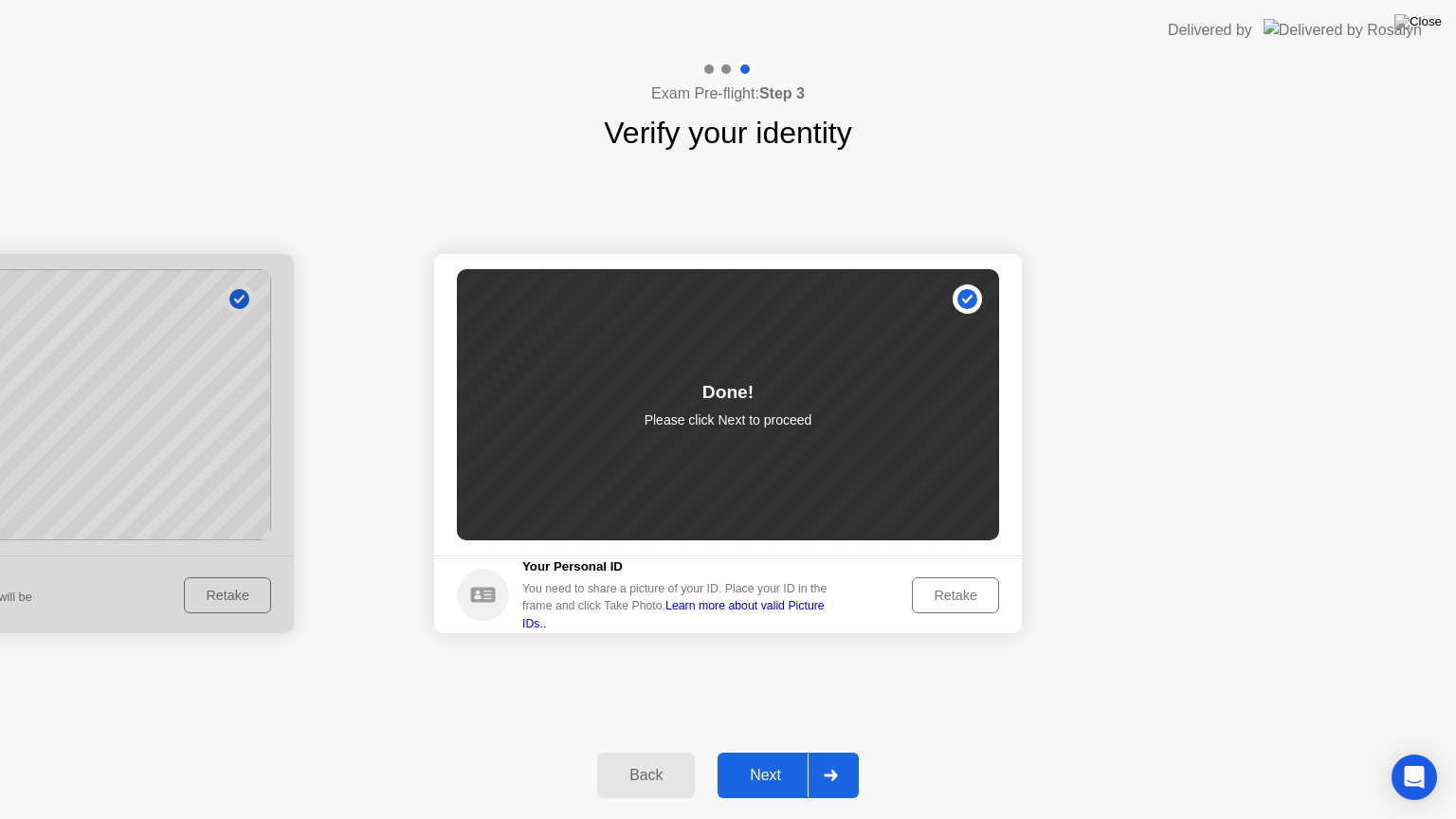
click at [778, 752] on div "Next" at bounding box center [766, 775] width 84 height 17
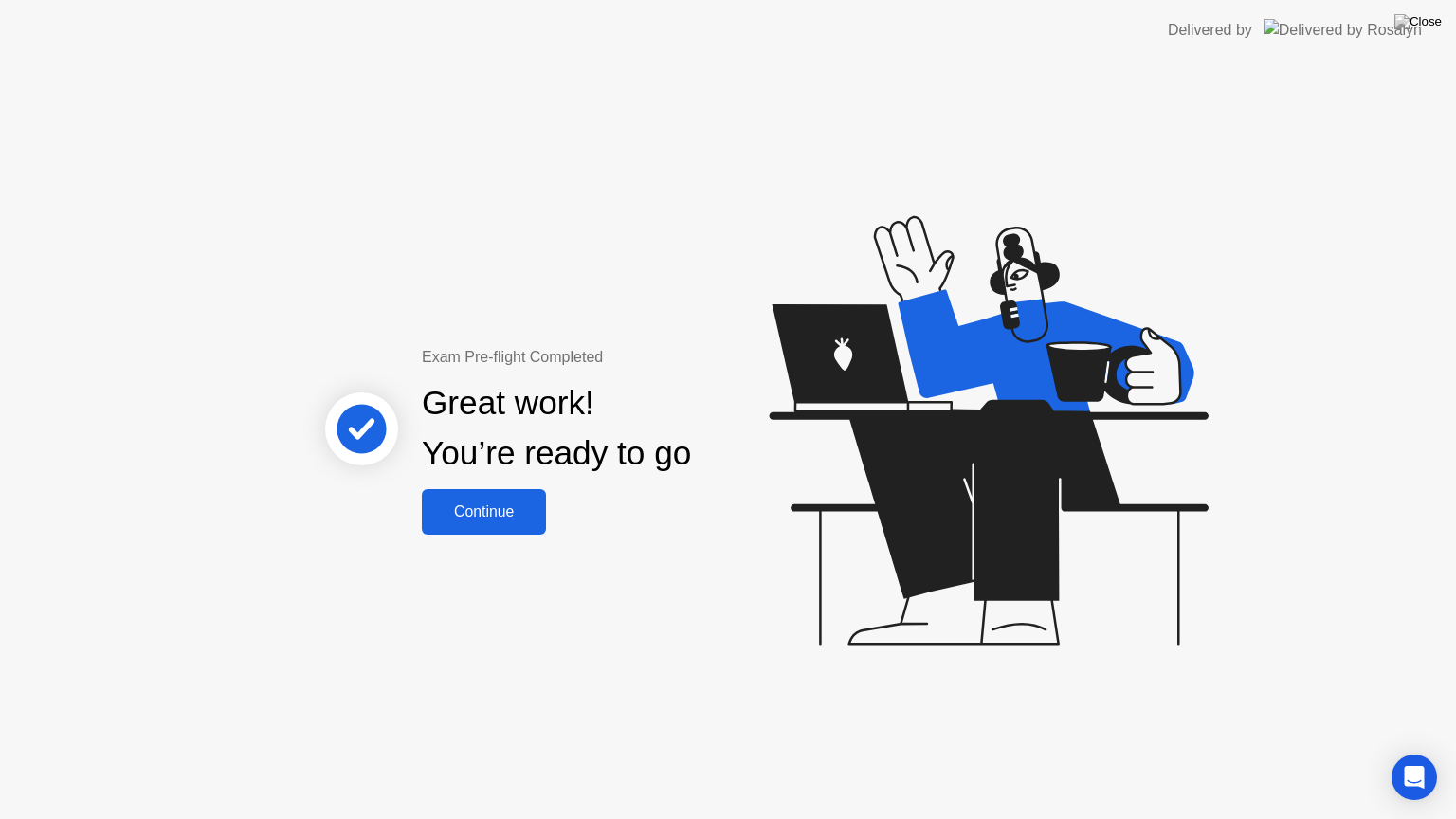
click at [509, 538] on div "Exam Pre-flight Completed Great work! You’re ready to go Continue" at bounding box center [728, 440] width 1456 height 759
click at [506, 507] on div "Continue" at bounding box center [484, 512] width 113 height 17
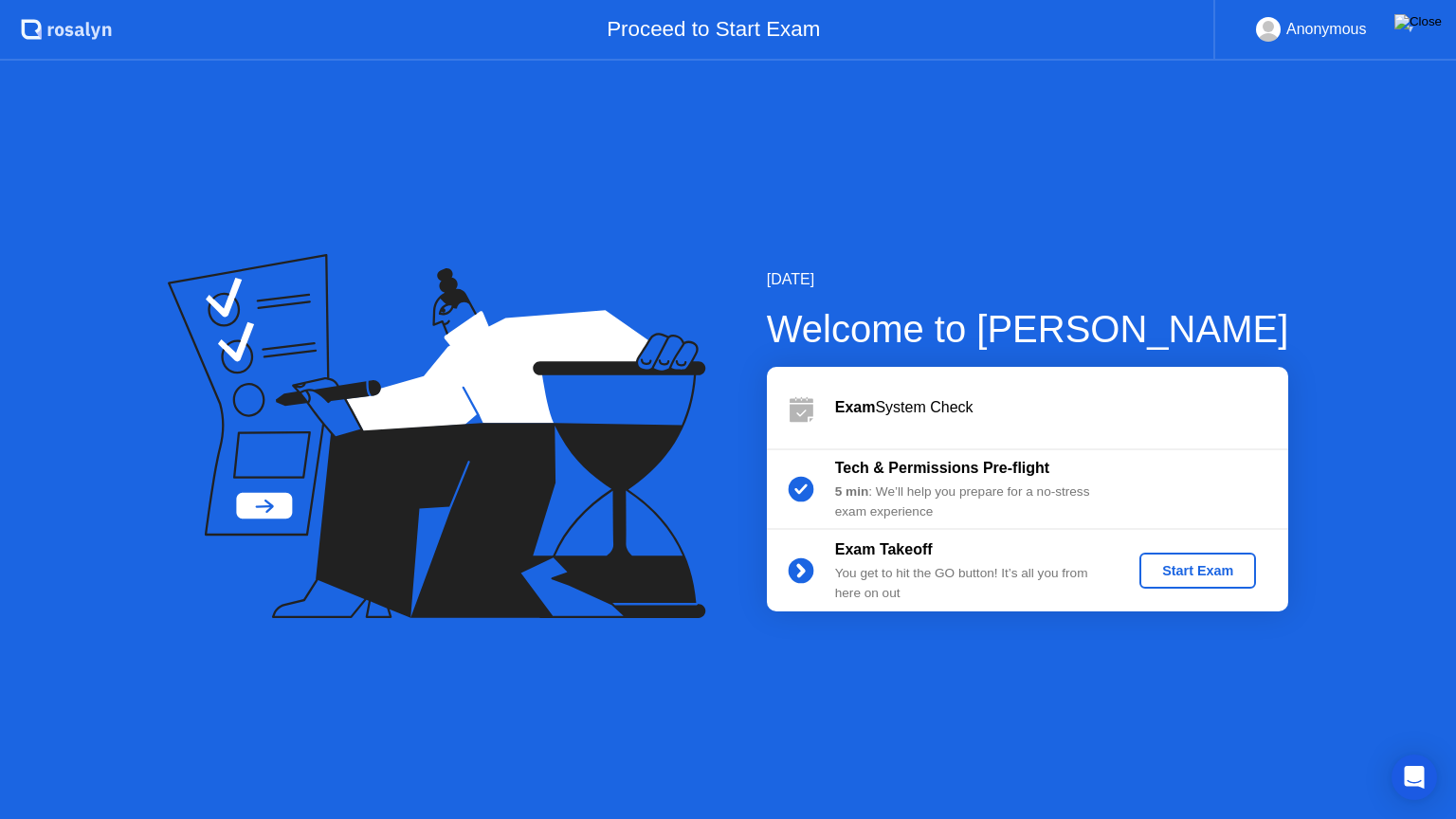
click at [1425, 27] on img at bounding box center [1419, 21] width 47 height 15
